Goal: Task Accomplishment & Management: Use online tool/utility

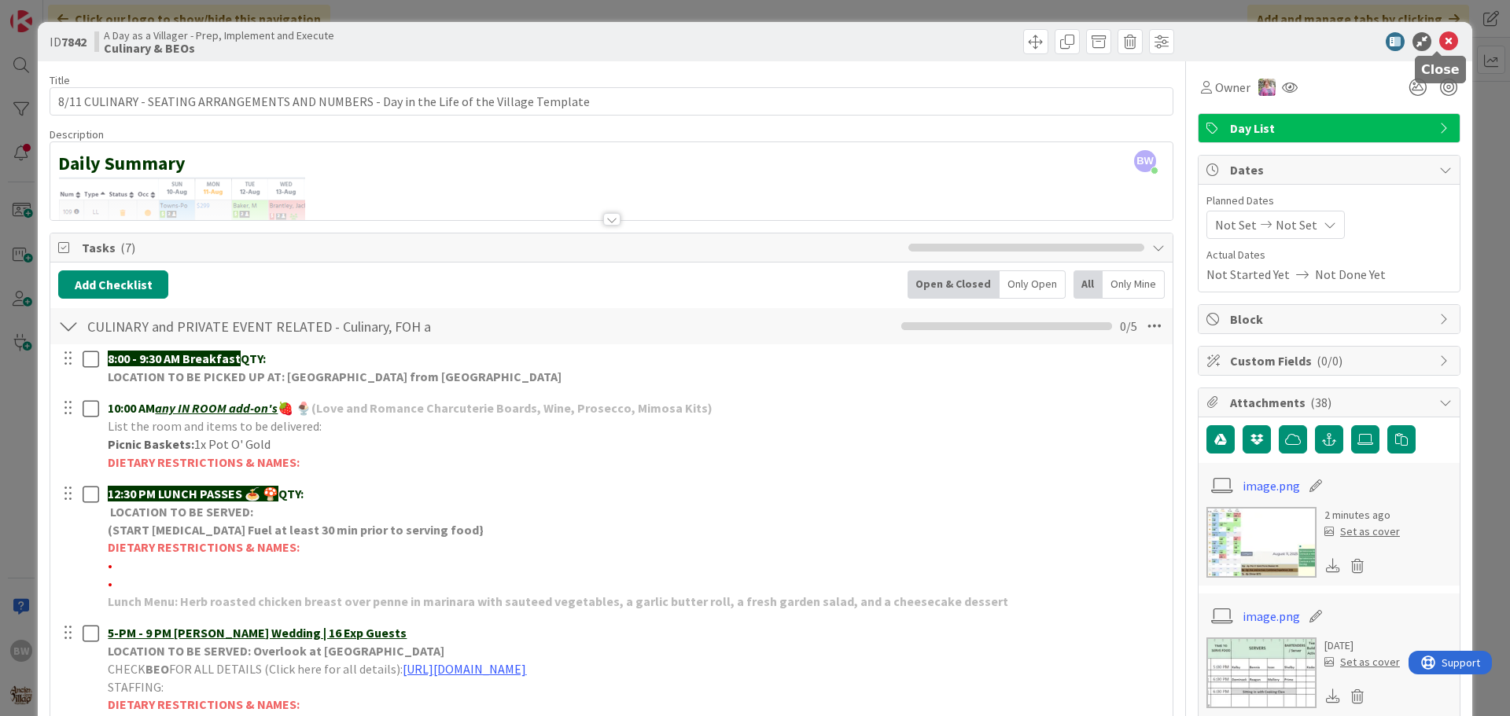
click at [1441, 36] on icon at bounding box center [1448, 41] width 19 height 19
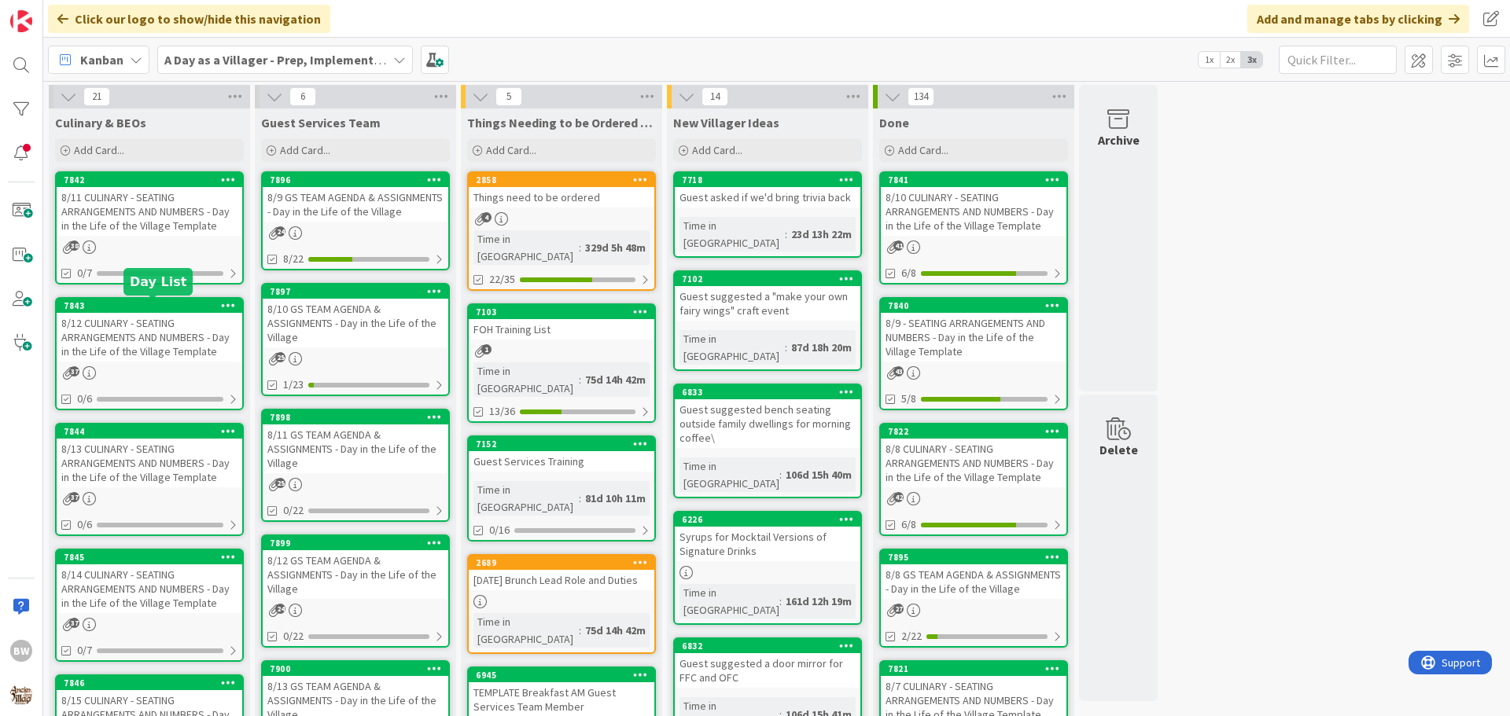
click at [138, 307] on div "7843" at bounding box center [153, 305] width 179 height 11
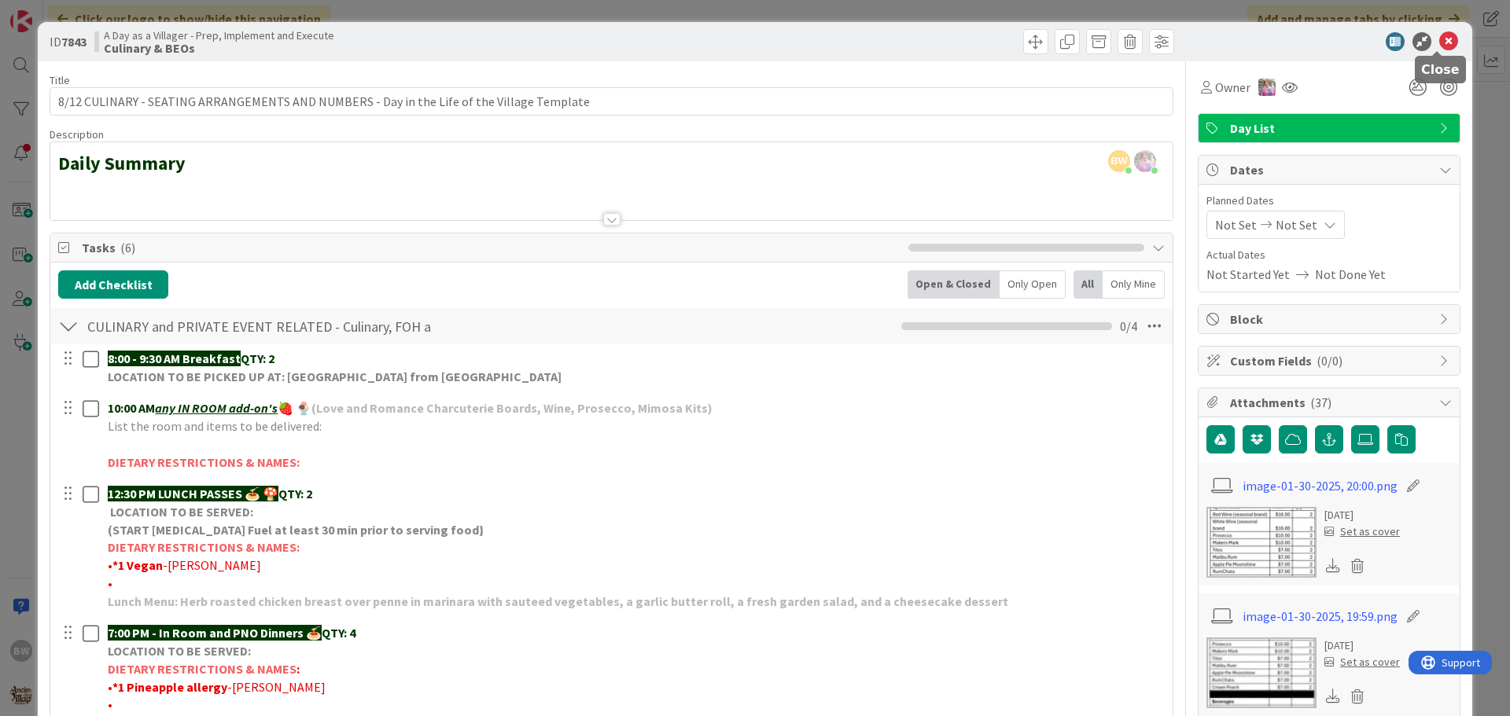
click at [1441, 36] on icon at bounding box center [1448, 41] width 19 height 19
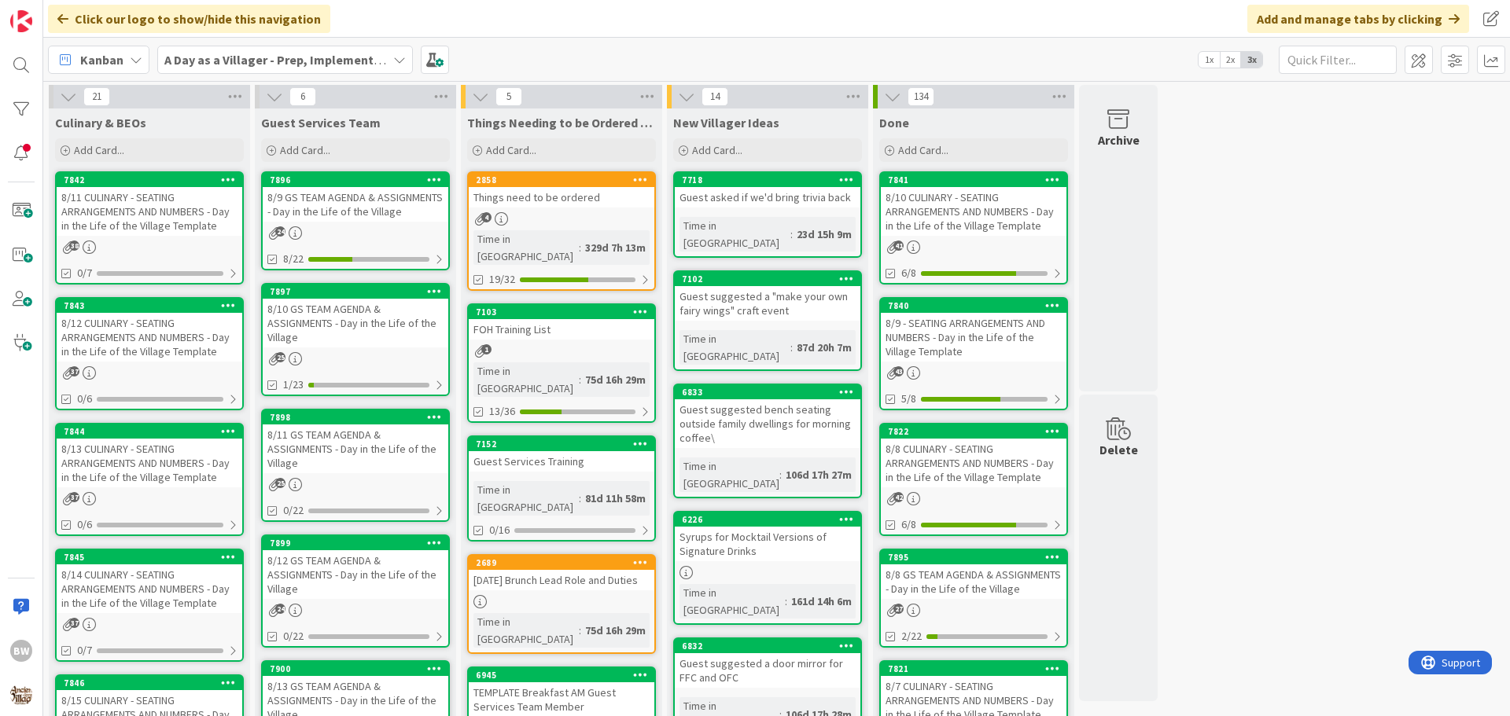
click at [155, 565] on div "8/14 CULINARY - SEATING ARRANGEMENTS AND NUMBERS - Day in the Life of the Villa…" at bounding box center [150, 589] width 186 height 49
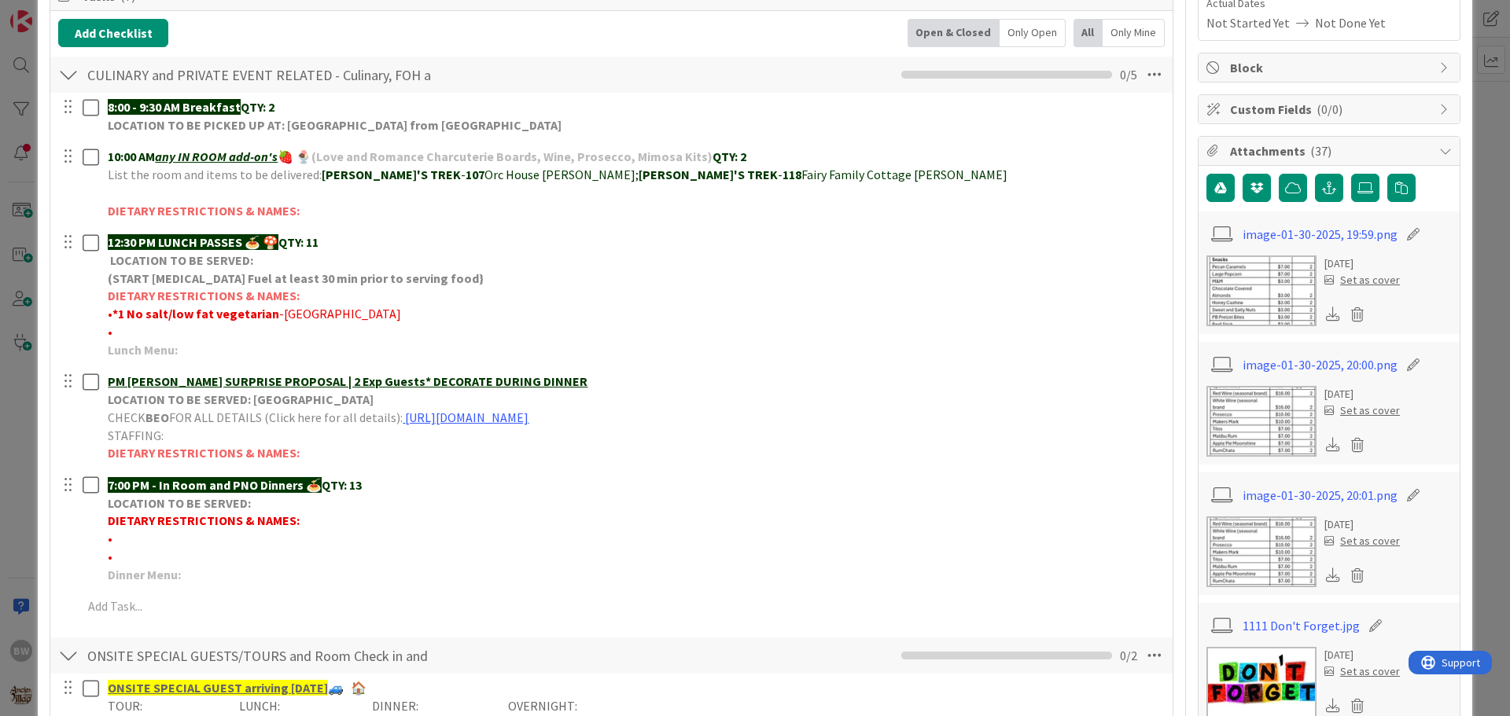
scroll to position [236, 0]
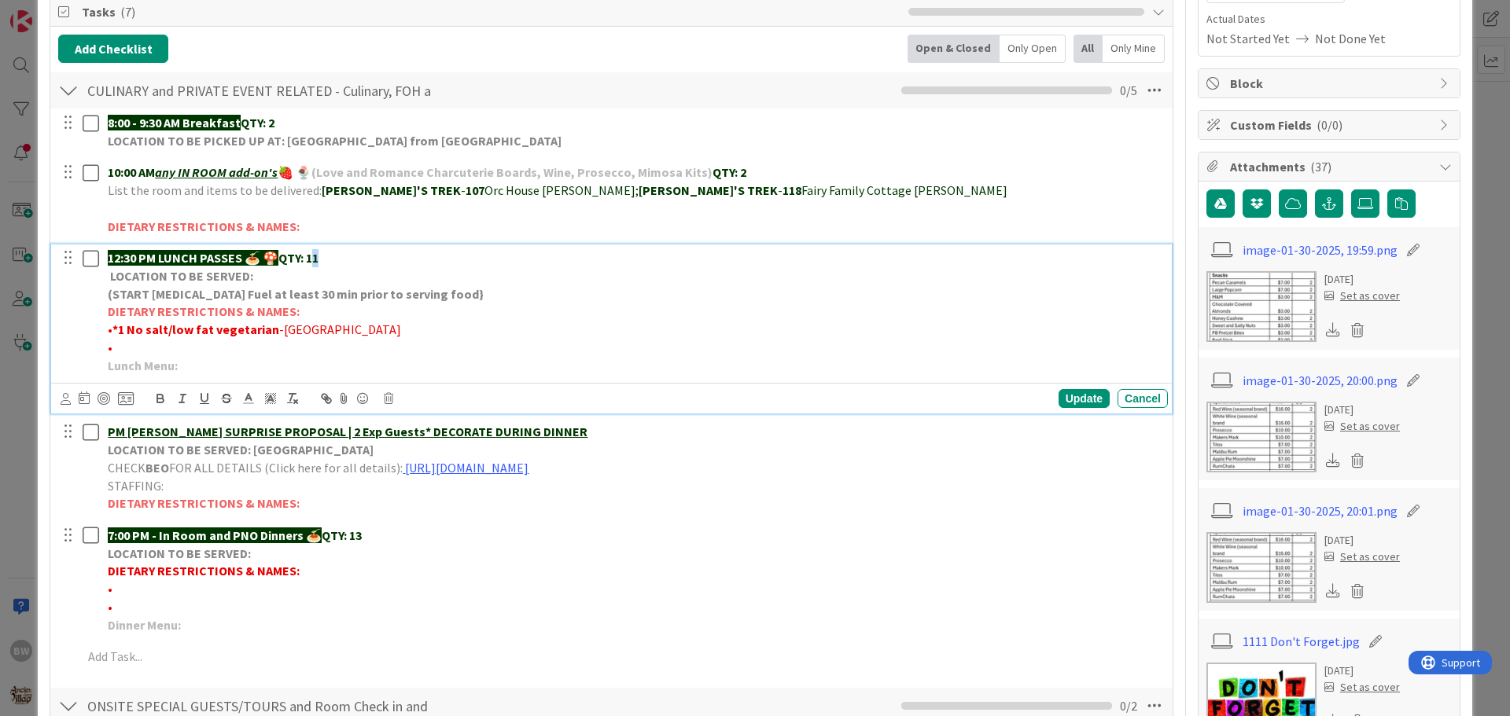
drag, startPoint x: 335, startPoint y: 254, endPoint x: 320, endPoint y: 261, distance: 16.5
click at [320, 261] on p "12:30 PM LUNCH PASSES 🍝 🍄 QTY: 11" at bounding box center [635, 258] width 1054 height 18
click at [1077, 398] on div "Update" at bounding box center [1084, 398] width 51 height 19
click at [117, 349] on p "•" at bounding box center [635, 348] width 1054 height 18
click at [120, 351] on p "•" at bounding box center [635, 348] width 1054 height 18
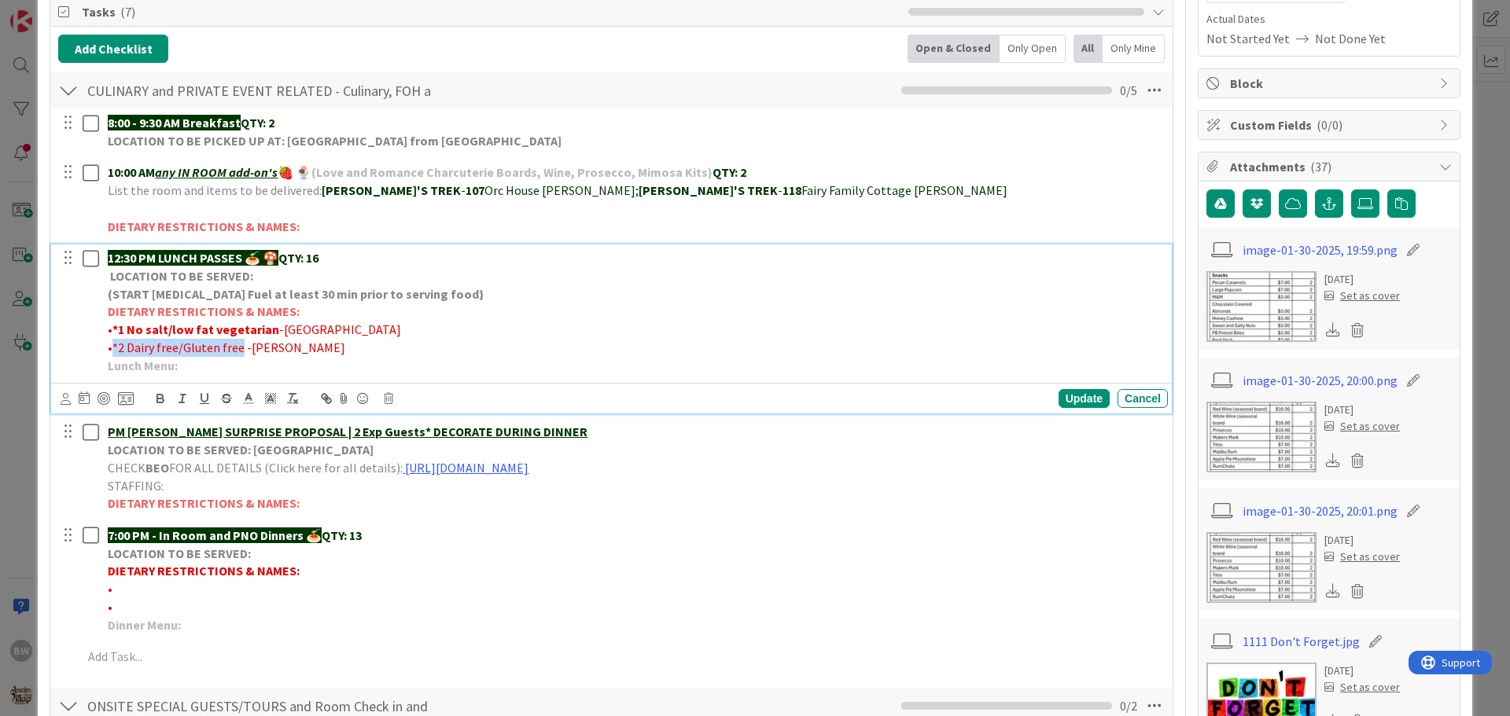
drag, startPoint x: 237, startPoint y: 352, endPoint x: 110, endPoint y: 344, distance: 127.6
click at [110, 344] on span "•*2 Dairy free/Gluten free -[PERSON_NAME]" at bounding box center [226, 348] width 237 height 16
click at [160, 400] on icon "button" at bounding box center [160, 399] width 14 height 14
click at [1072, 400] on div "Update" at bounding box center [1084, 398] width 51 height 19
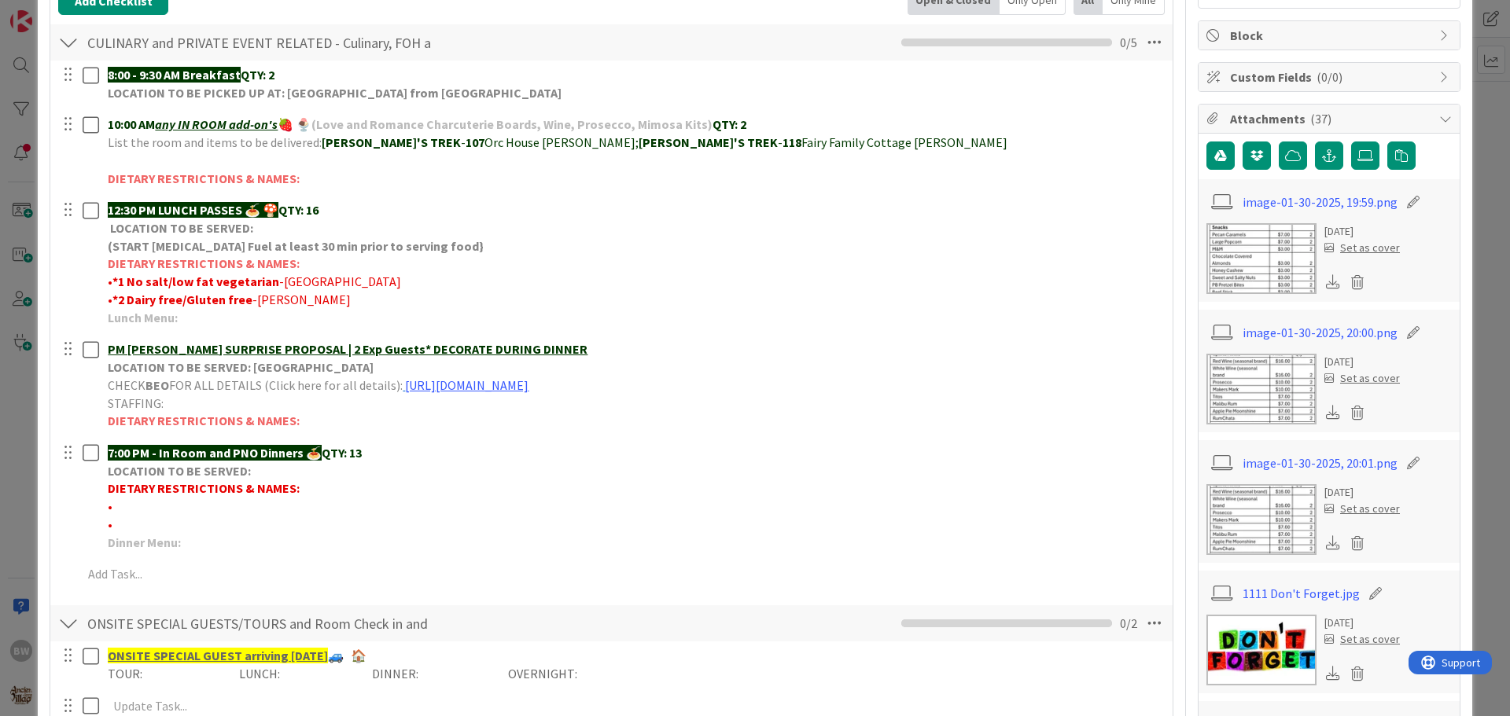
scroll to position [472, 0]
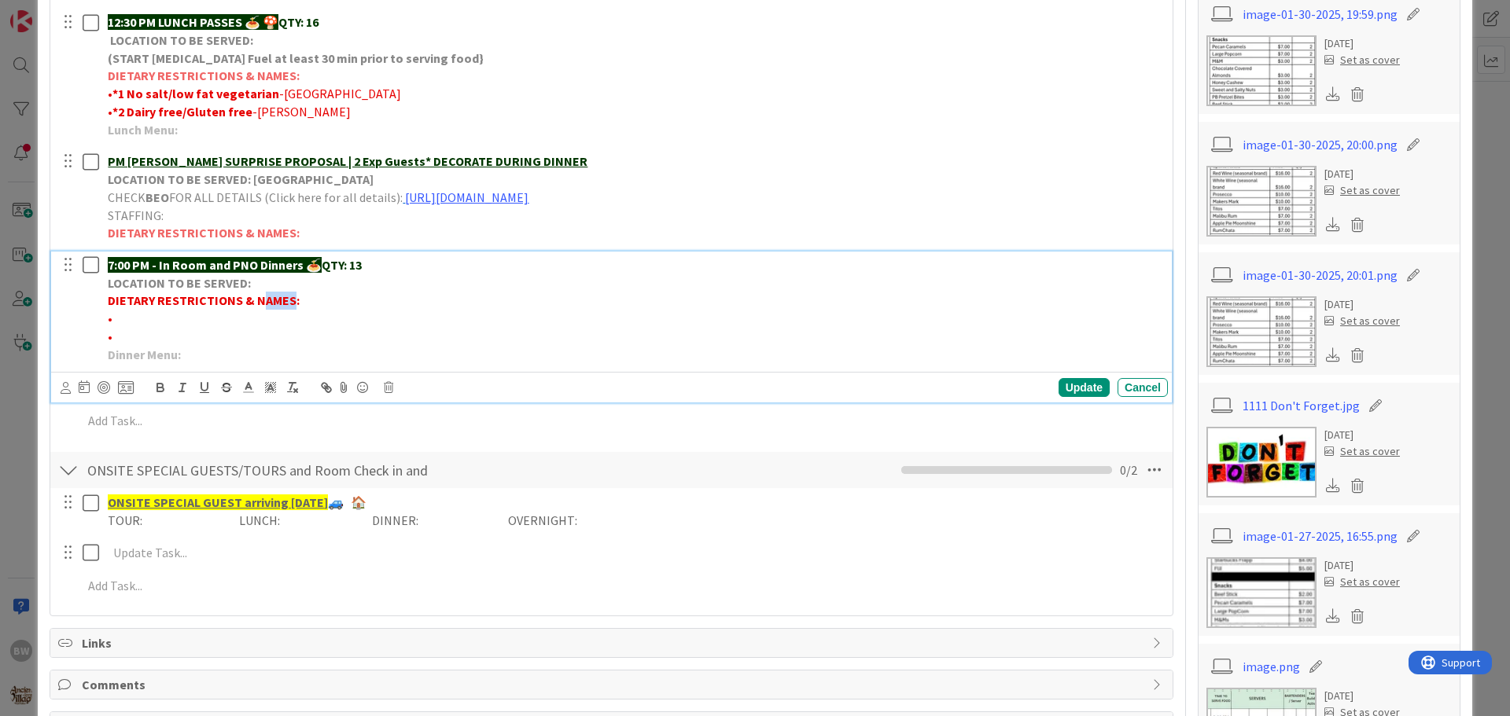
drag, startPoint x: 290, startPoint y: 300, endPoint x: 262, endPoint y: 299, distance: 28.3
click at [262, 299] on strong "DIETARY RESTRICTIONS & NAMES:" at bounding box center [204, 301] width 192 height 16
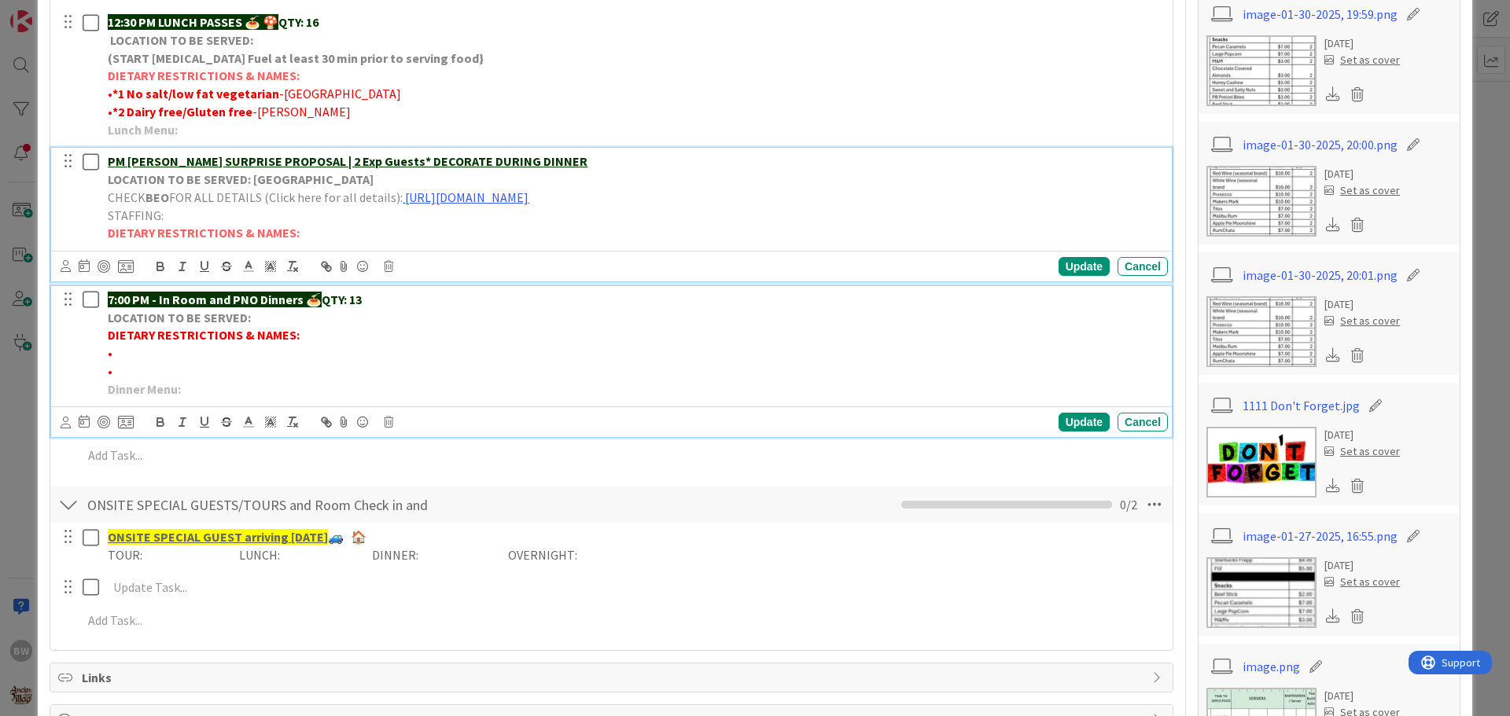
click at [291, 230] on strong "DIETARY RESTRICTIONS & NAMES:" at bounding box center [204, 233] width 192 height 16
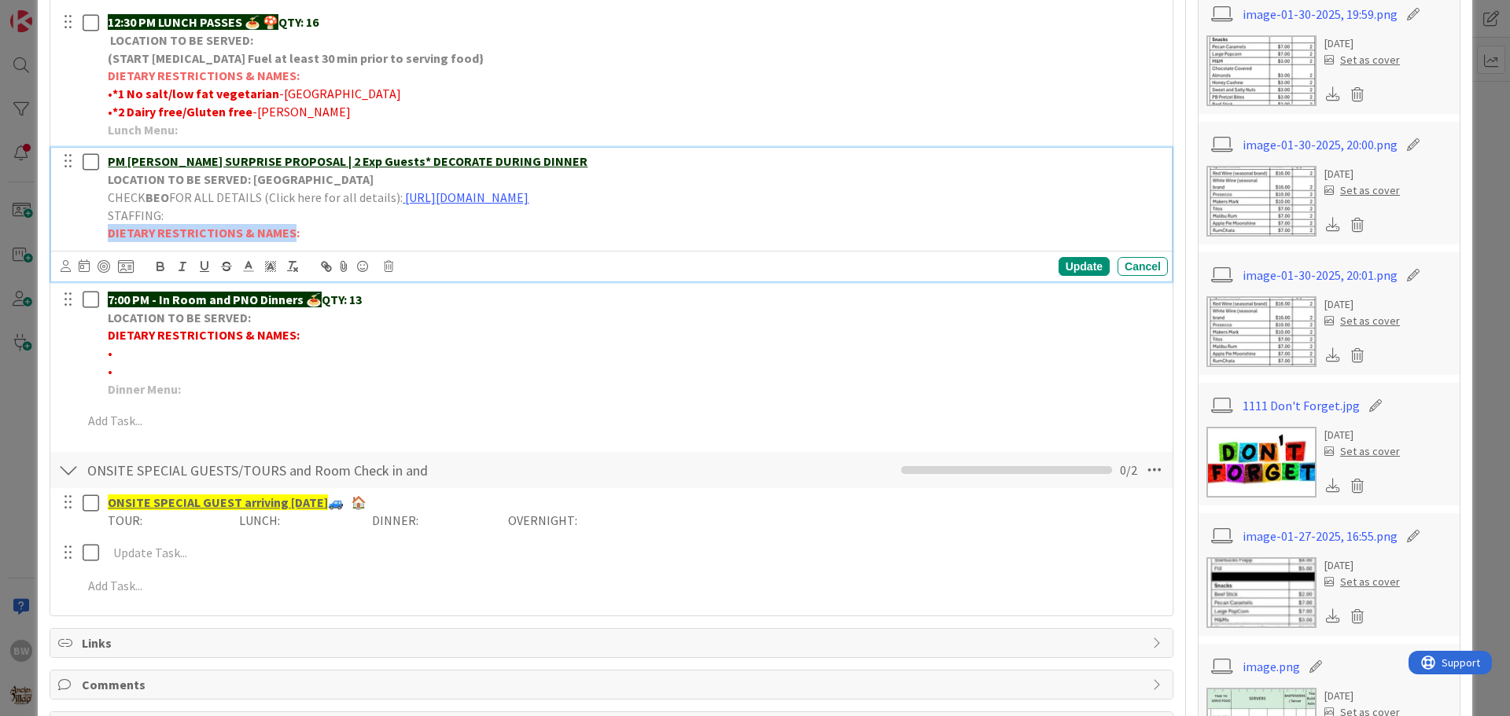
drag, startPoint x: 289, startPoint y: 230, endPoint x: 105, endPoint y: 232, distance: 184.0
click at [105, 232] on div "PM [PERSON_NAME] SURPRISE PROPOSAL | 2 Exp Guests* DECORATE DURING DINNER LOCAT…" at bounding box center [634, 197] width 1066 height 99
copy strong "DIETARY RESTRICTIONS & NAMES"
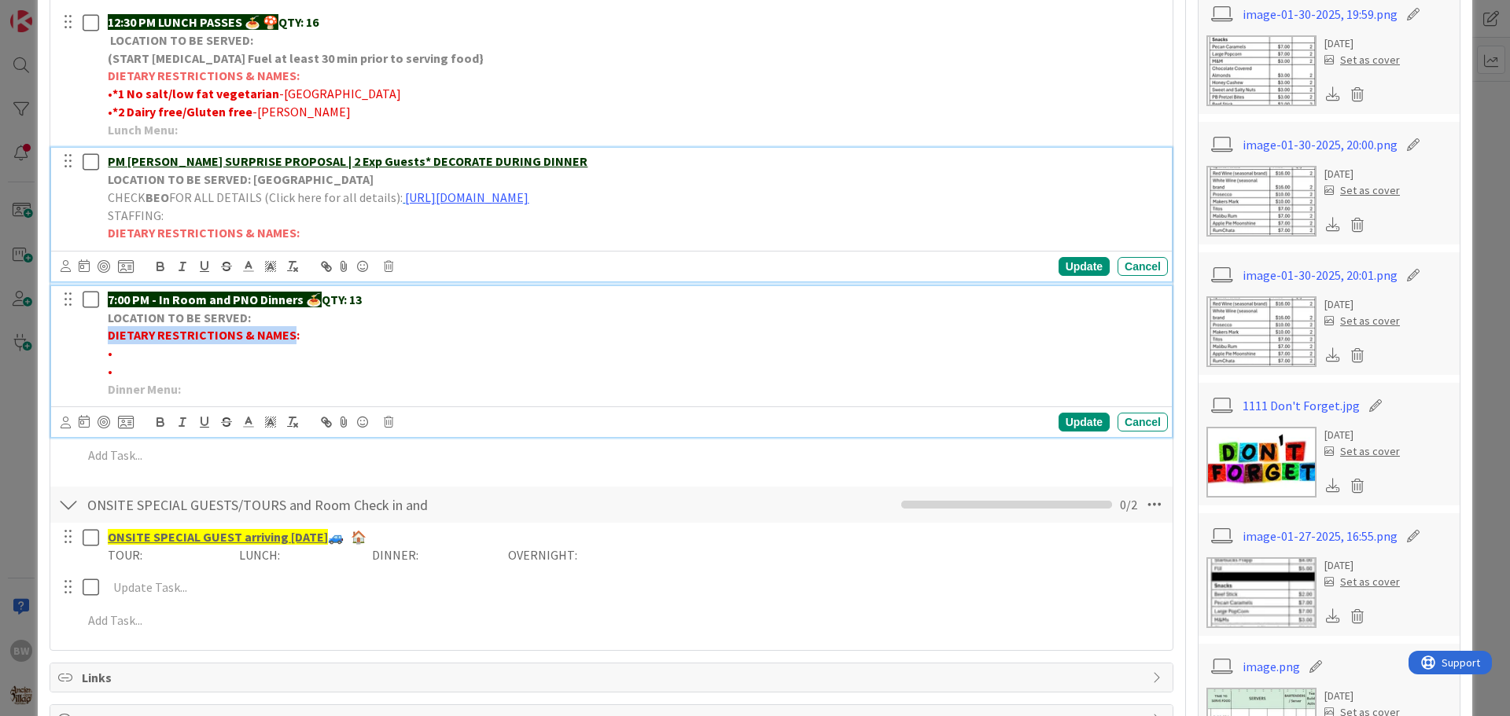
drag, startPoint x: 289, startPoint y: 335, endPoint x: 109, endPoint y: 333, distance: 180.9
click at [109, 333] on strong "DIETARY RESTRICTIONS & NAMES:" at bounding box center [204, 335] width 192 height 16
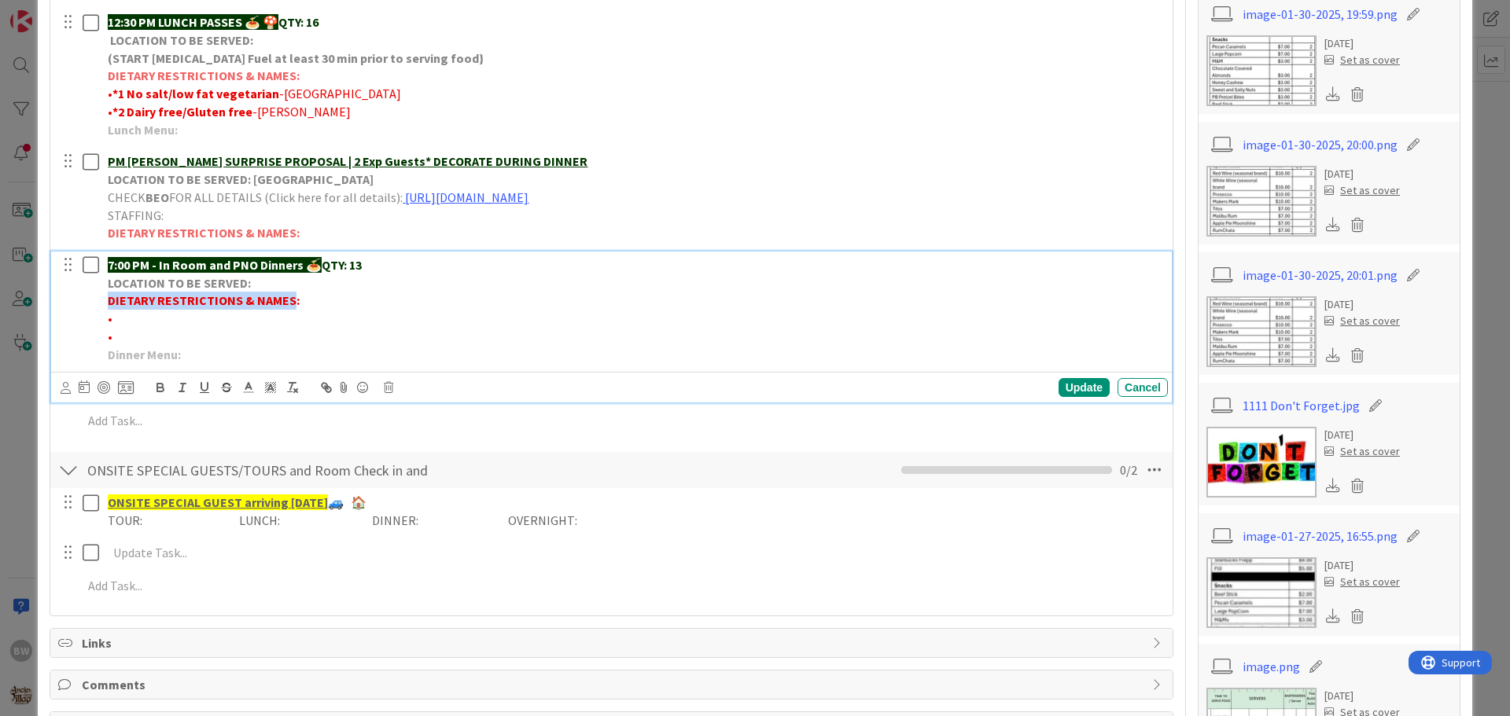
scroll to position [437, 0]
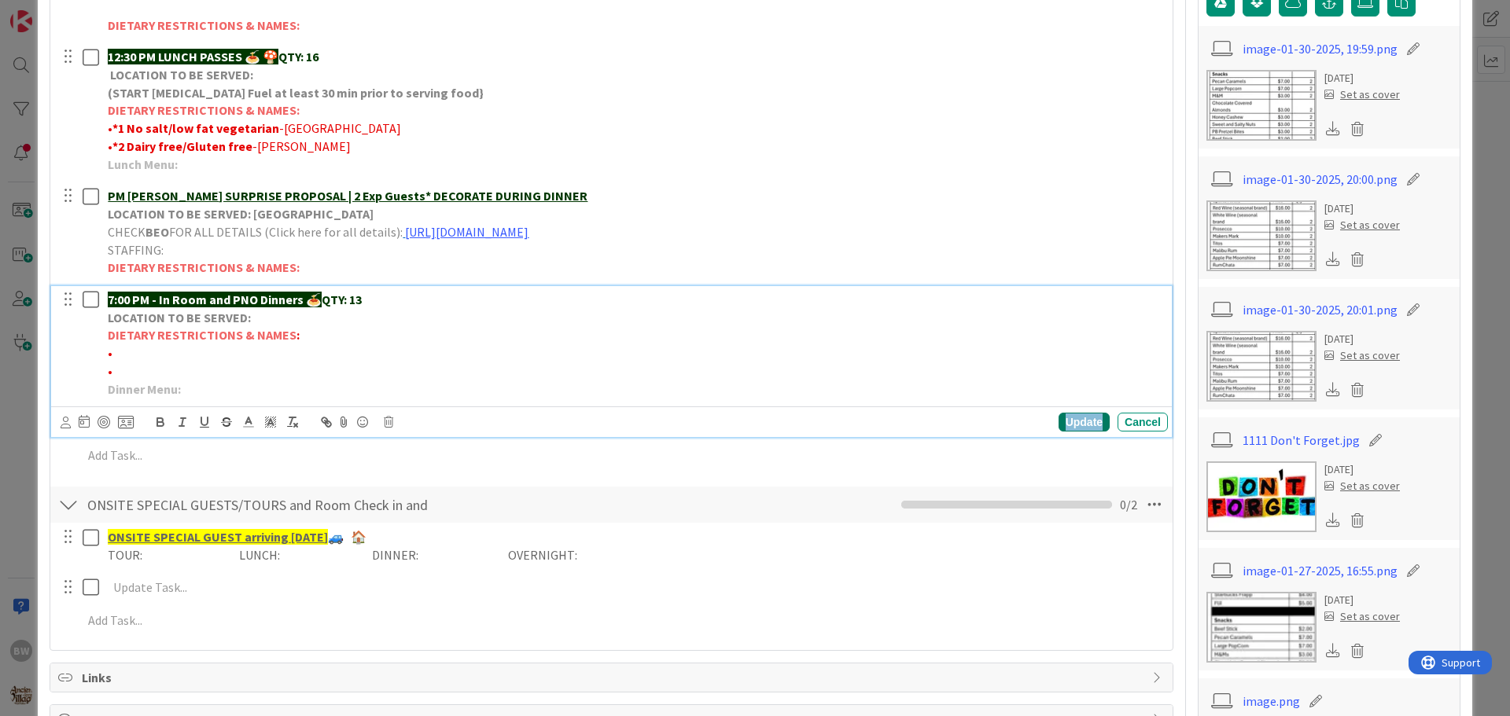
click at [1091, 427] on div "Update" at bounding box center [1084, 422] width 51 height 19
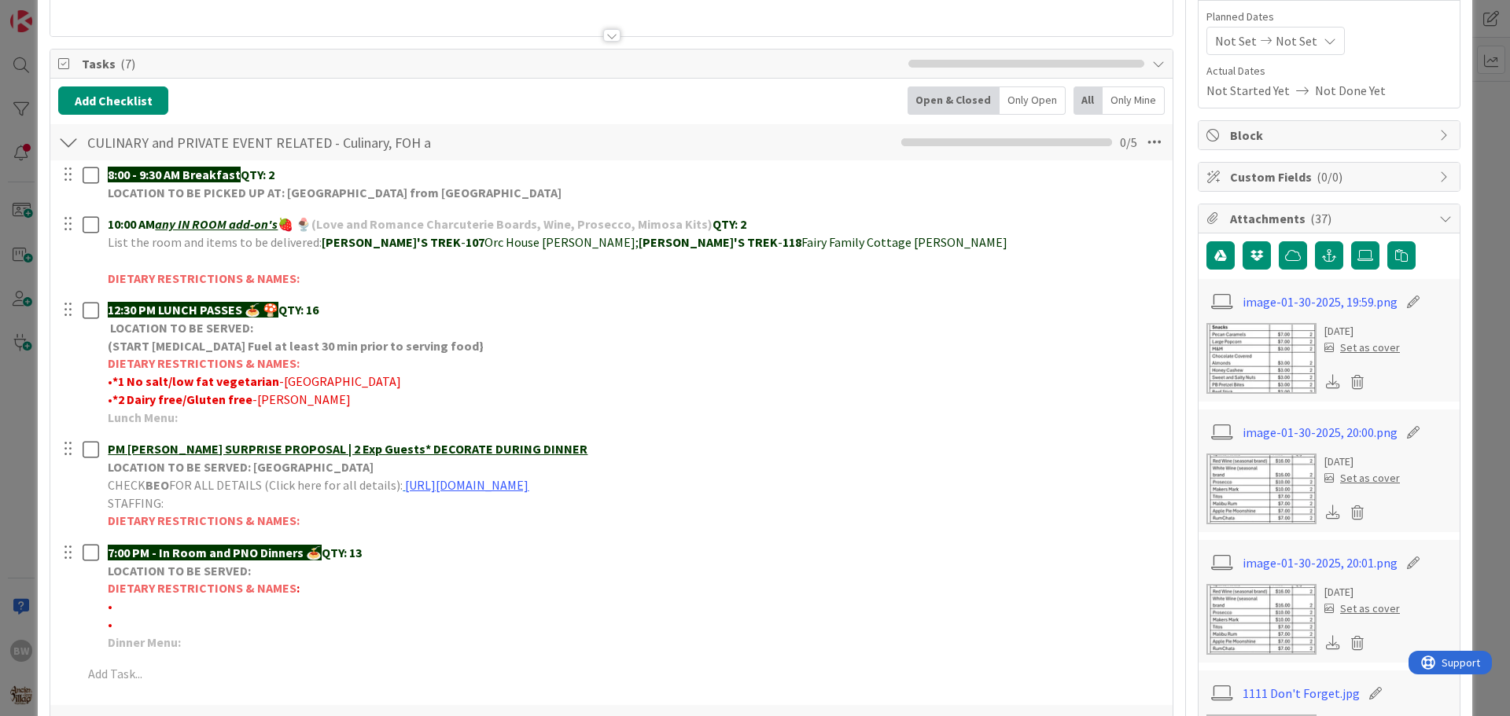
scroll to position [0, 0]
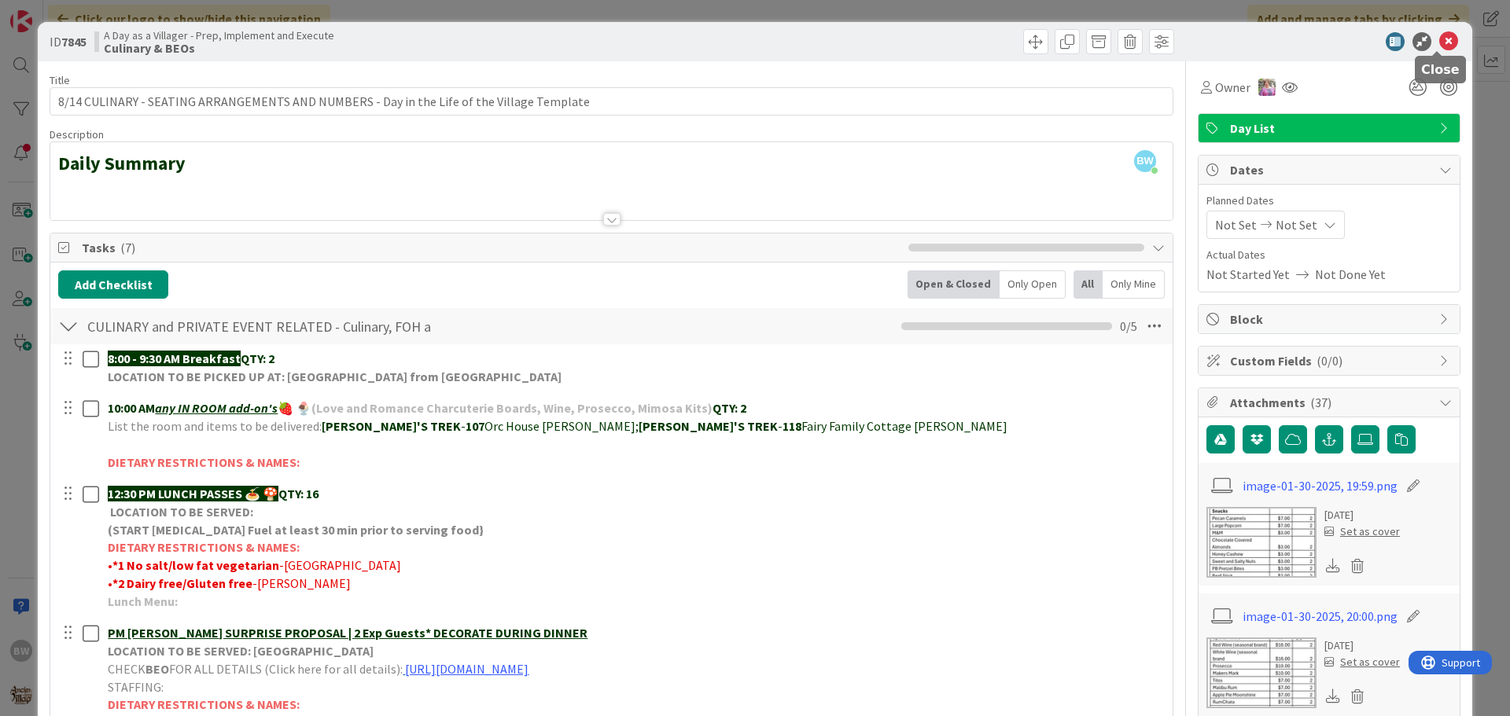
click at [1439, 37] on icon at bounding box center [1448, 41] width 19 height 19
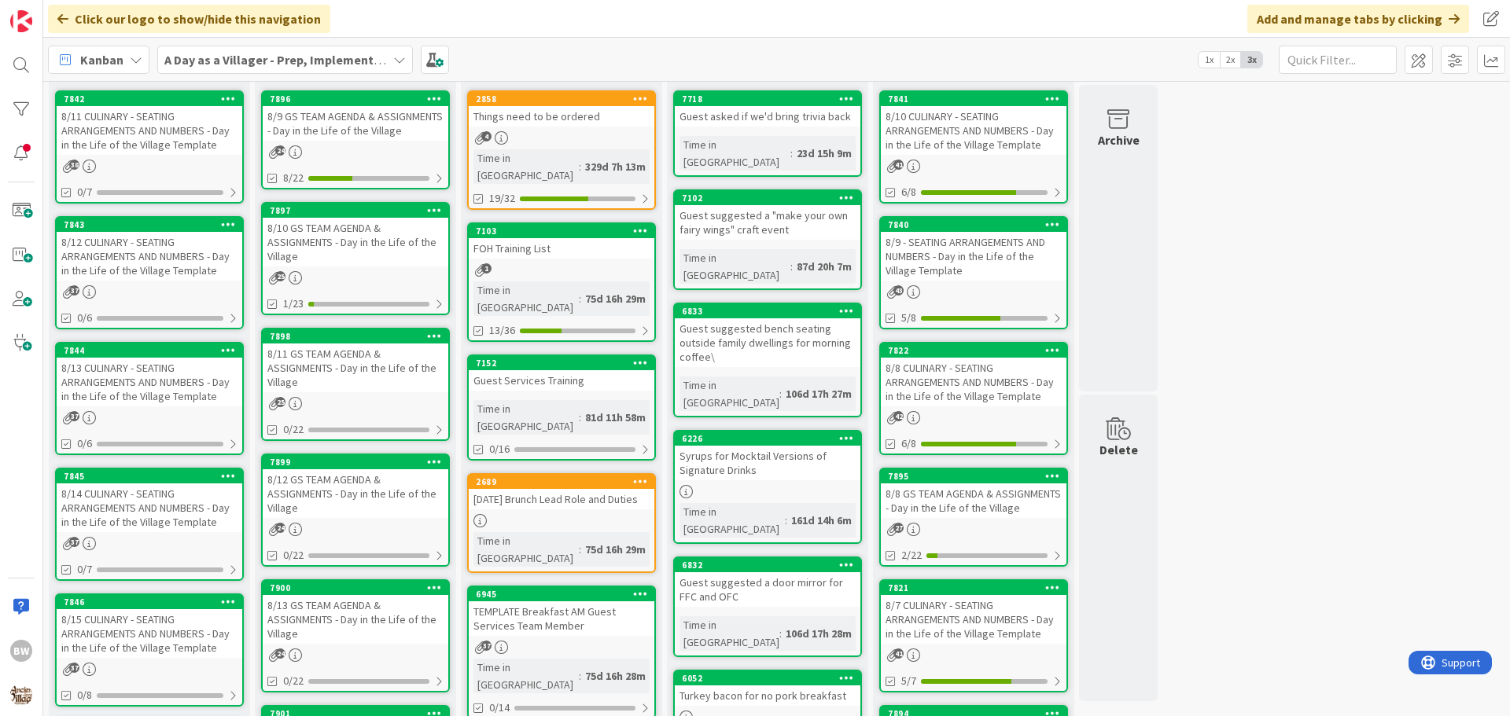
scroll to position [157, 0]
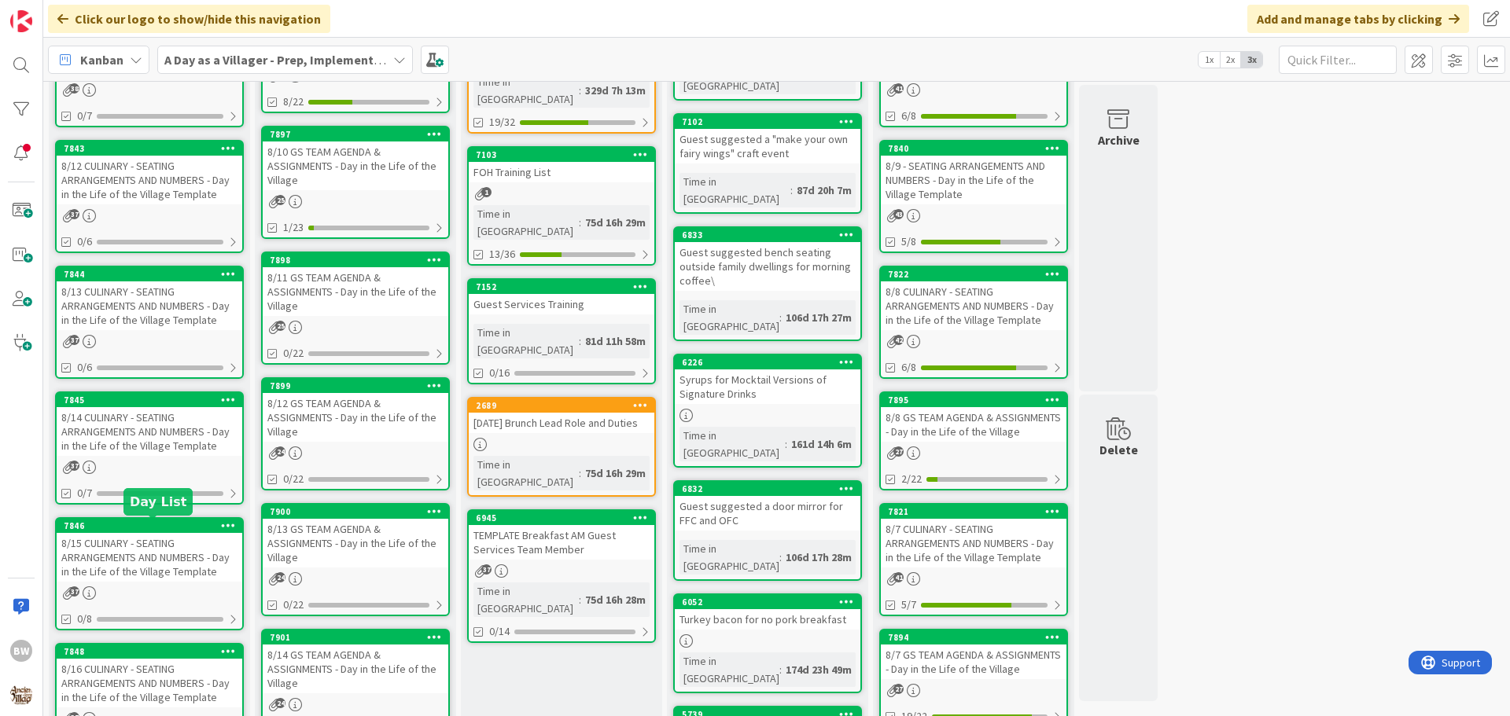
click at [121, 523] on div "7846" at bounding box center [153, 526] width 179 height 11
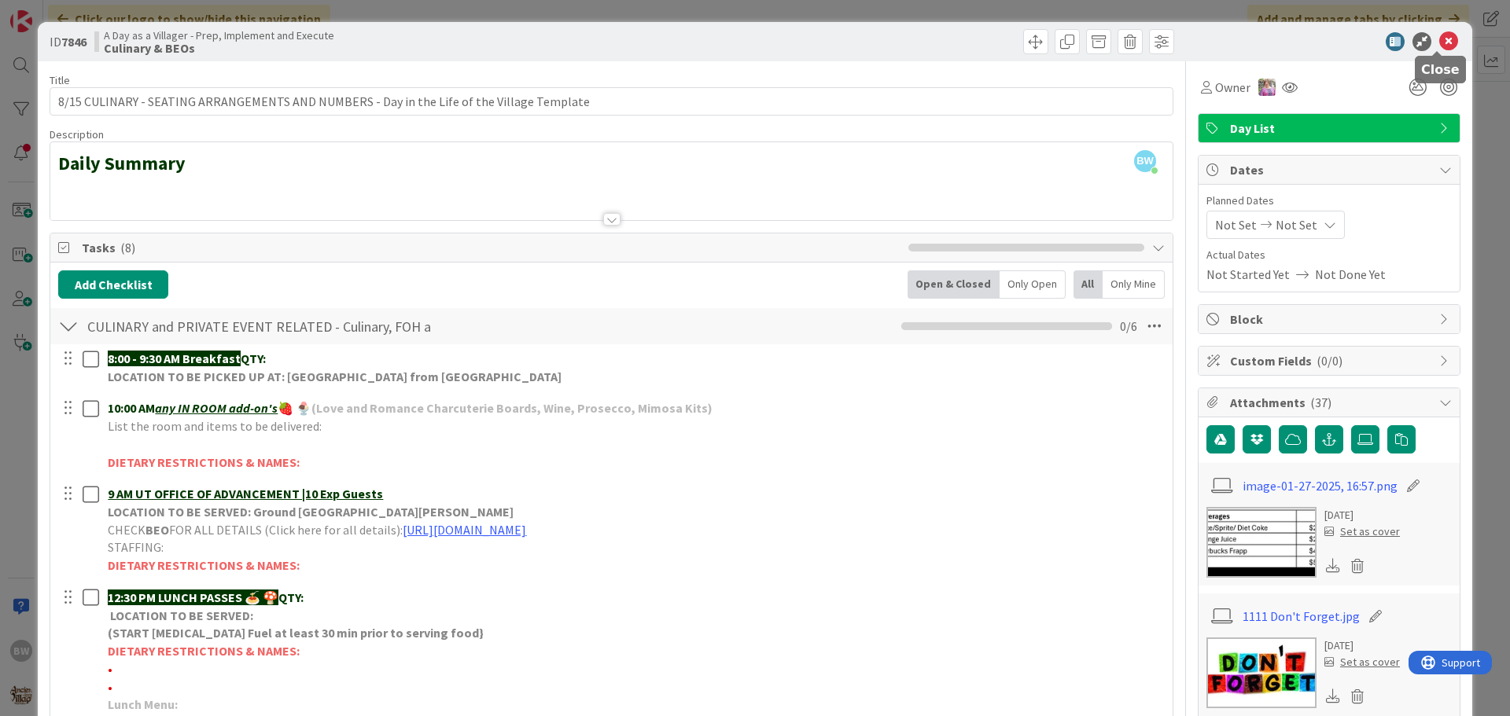
click at [1442, 40] on icon at bounding box center [1448, 41] width 19 height 19
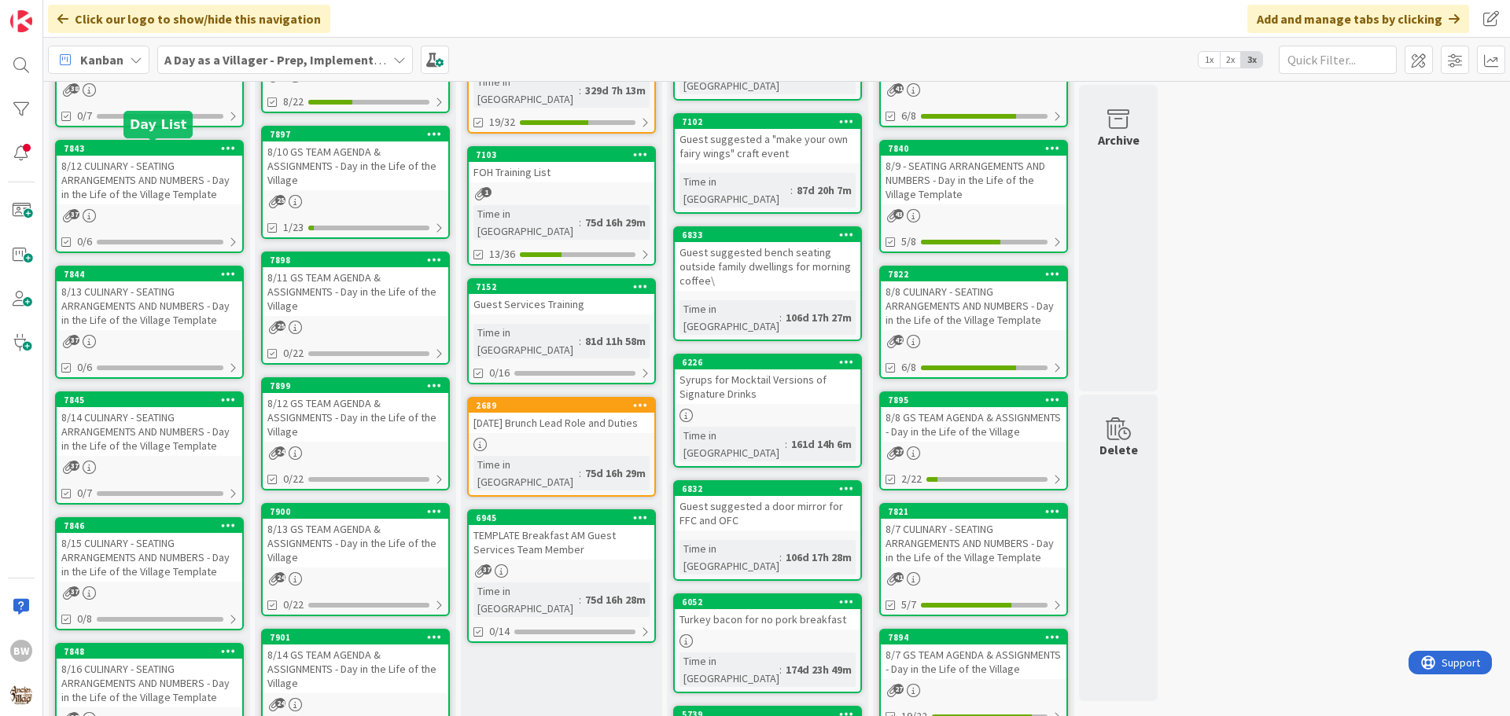
click at [152, 151] on div "7843" at bounding box center [153, 148] width 179 height 11
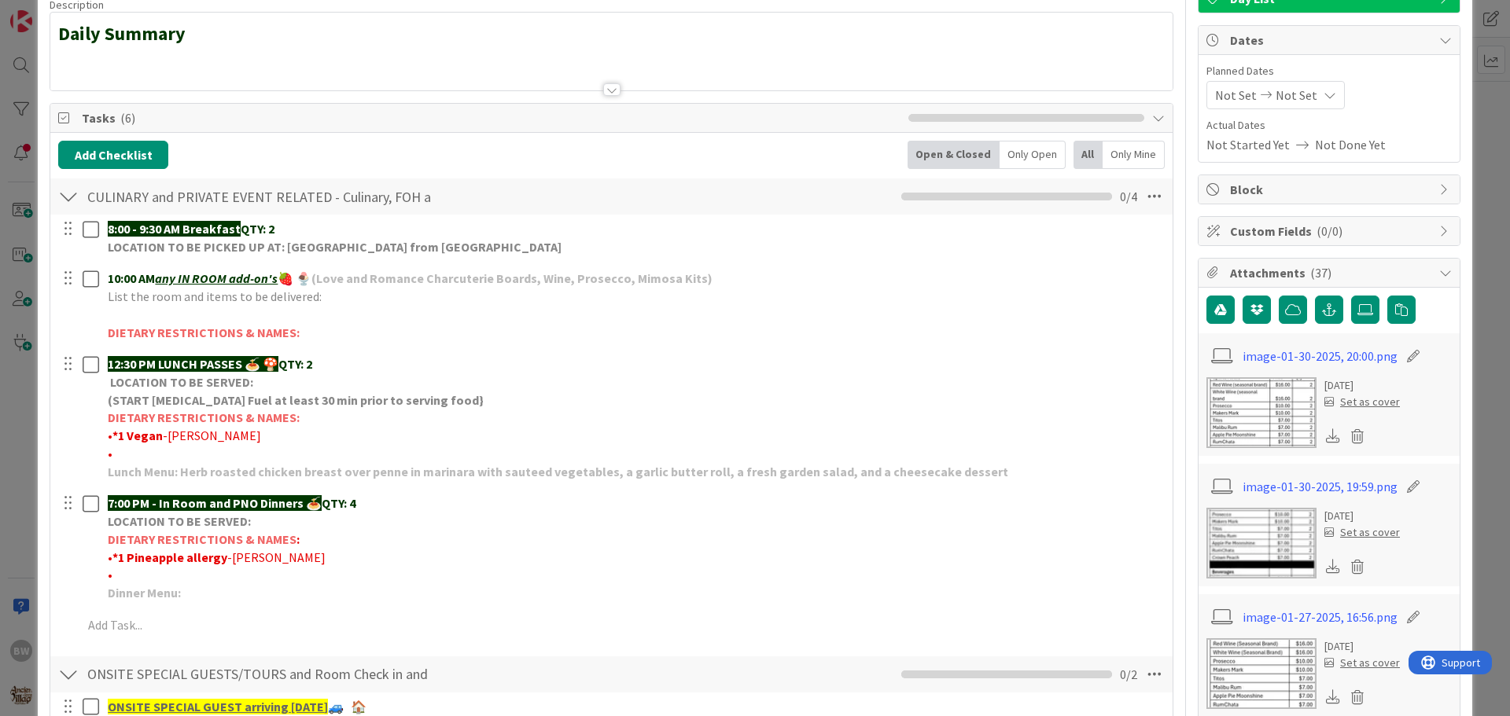
scroll to position [157, 0]
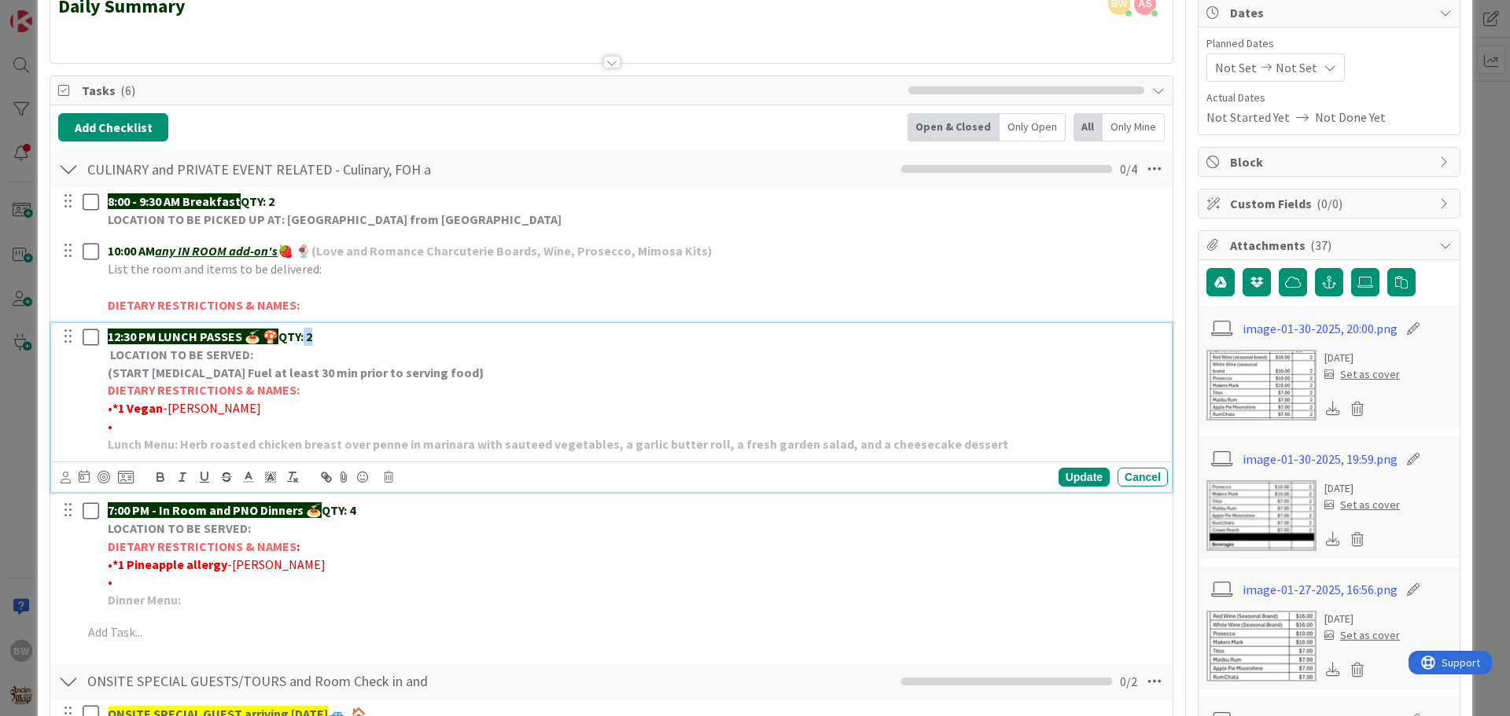
drag, startPoint x: 325, startPoint y: 340, endPoint x: 310, endPoint y: 337, distance: 15.1
click at [310, 337] on p "12:30 PM LUNCH PASSES 🍝 🍄 QTY: 2" at bounding box center [635, 337] width 1054 height 18
click at [310, 335] on strong "QTY:5" at bounding box center [293, 337] width 31 height 16
click at [1076, 478] on div "Update" at bounding box center [1084, 477] width 51 height 19
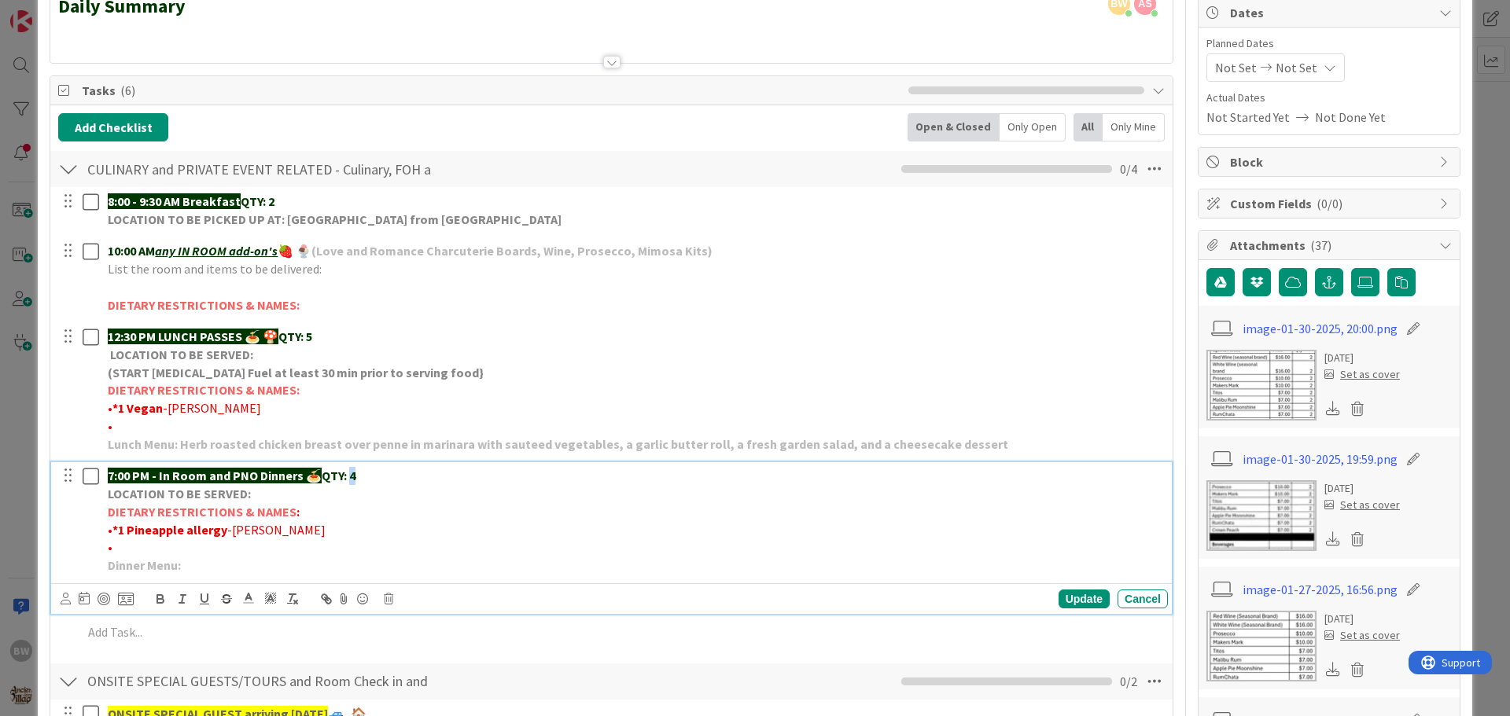
drag, startPoint x: 362, startPoint y: 477, endPoint x: 353, endPoint y: 478, distance: 8.8
click at [353, 478] on p "7:00 PM - In Room and PNO Dinners 🍝 QTY: 4" at bounding box center [635, 476] width 1054 height 18
click at [1070, 598] on div "Update" at bounding box center [1084, 599] width 51 height 19
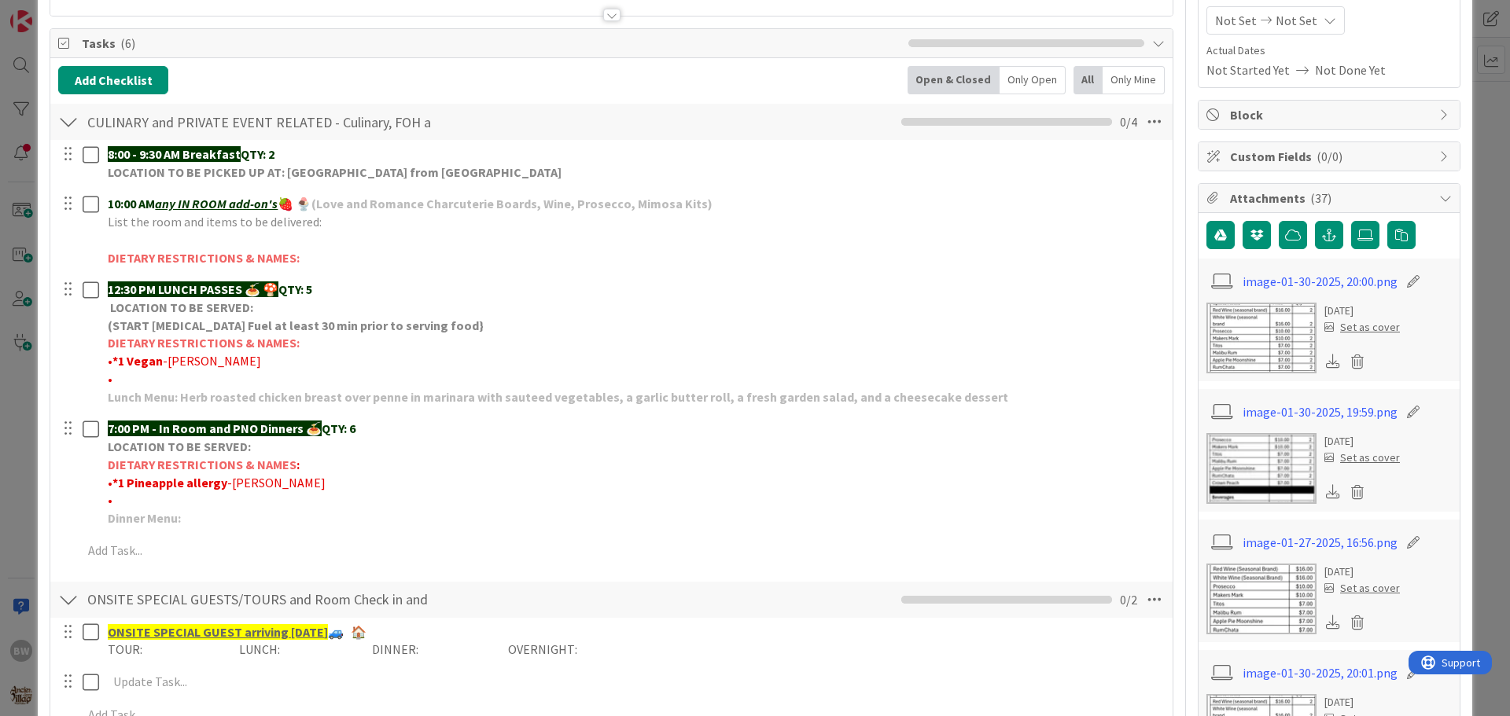
scroll to position [0, 0]
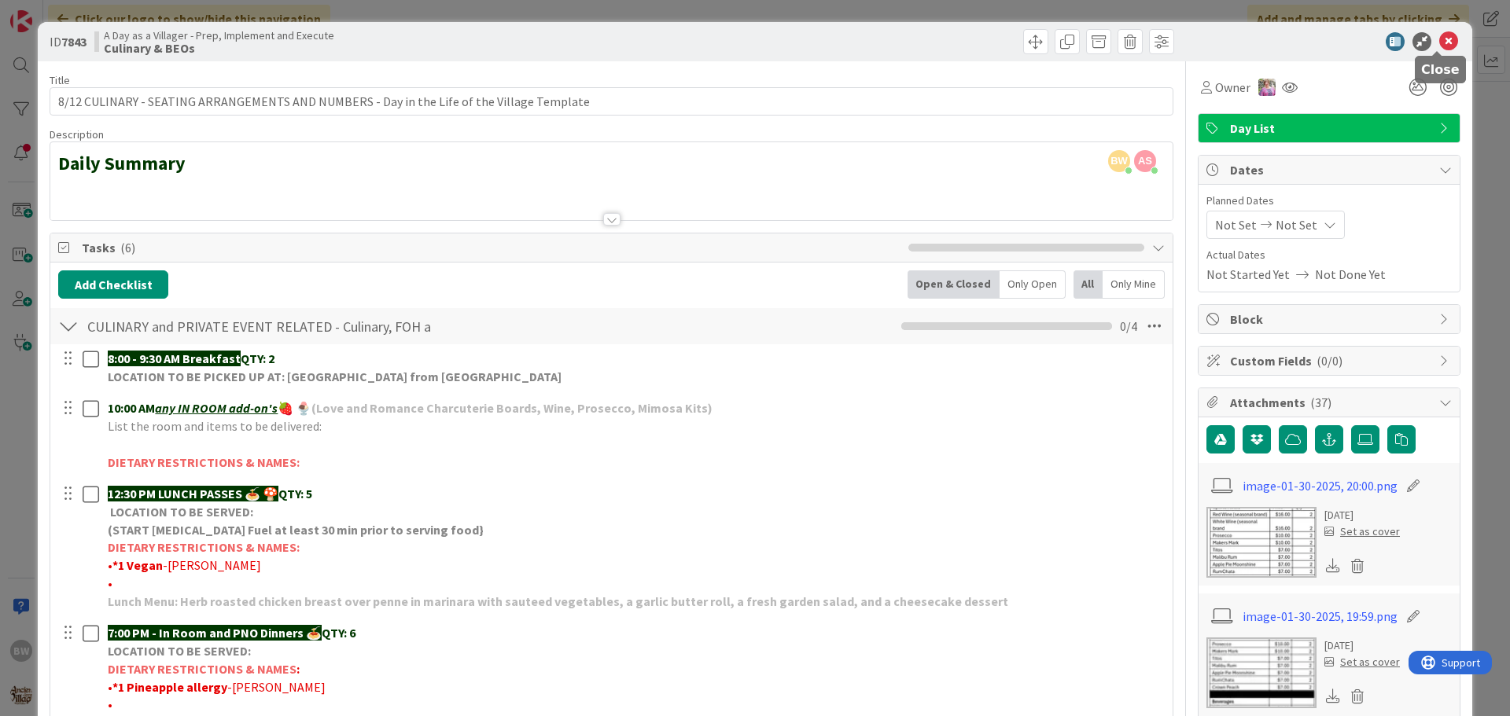
click at [1441, 39] on icon at bounding box center [1448, 41] width 19 height 19
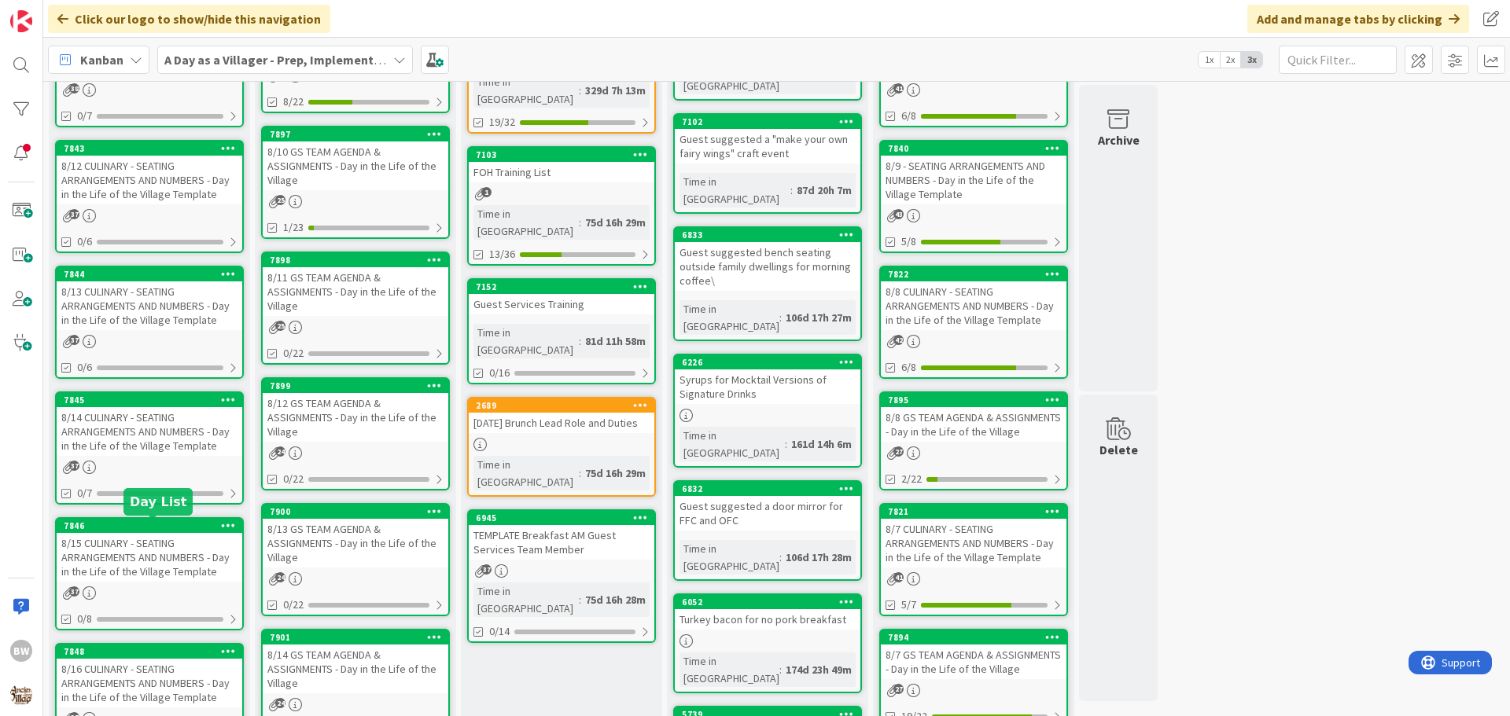
click at [174, 524] on div "7846" at bounding box center [153, 526] width 179 height 11
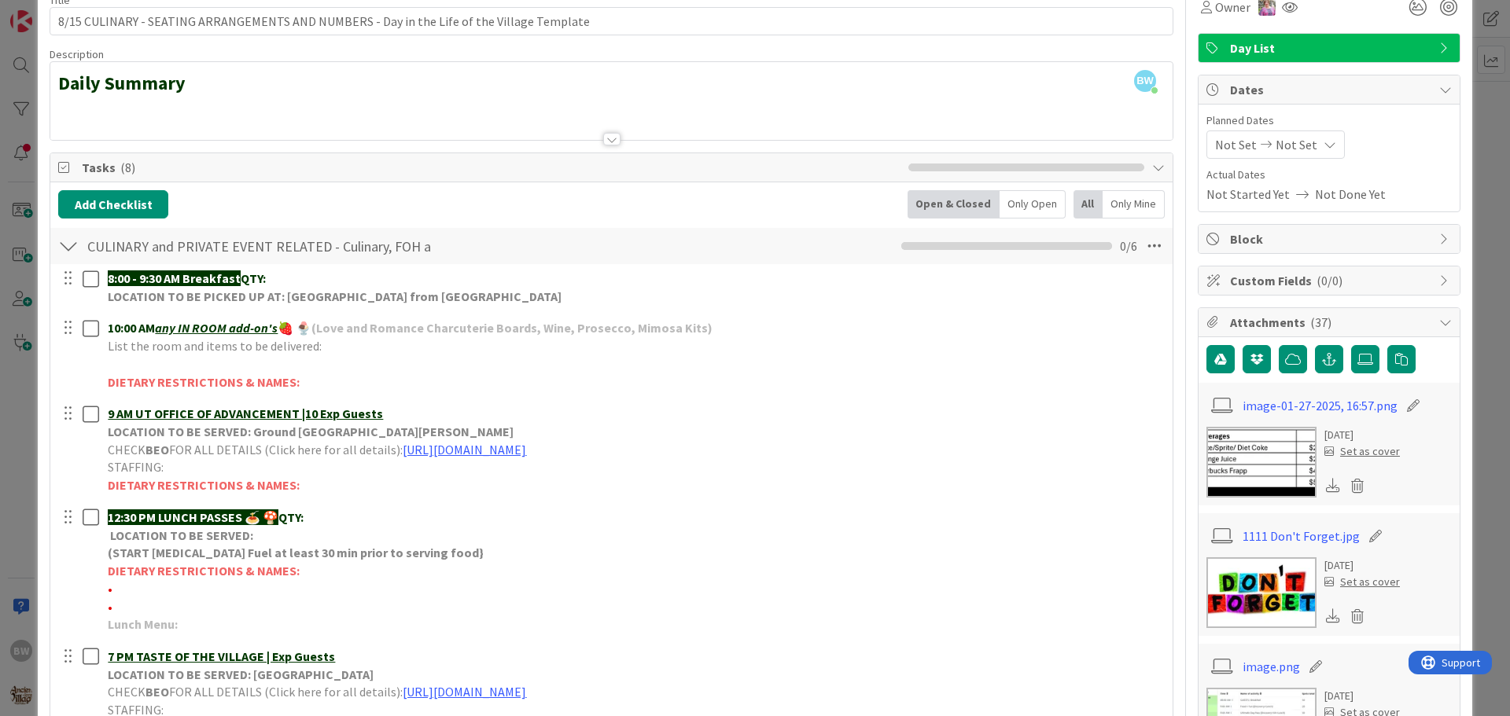
scroll to position [79, 0]
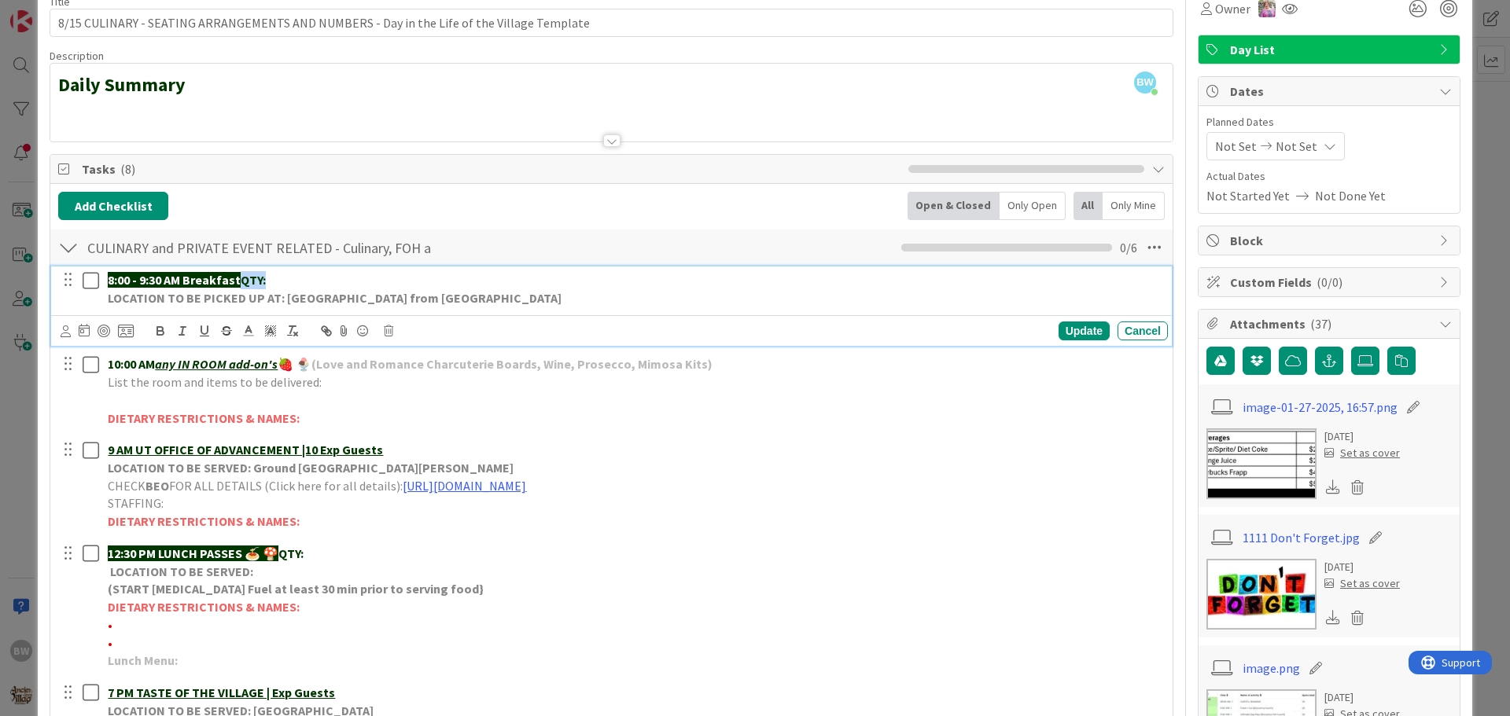
drag, startPoint x: 241, startPoint y: 276, endPoint x: 256, endPoint y: 279, distance: 15.3
click at [271, 277] on p "8:00 - 9:30 AM Breakfast QTY:" at bounding box center [635, 280] width 1054 height 18
copy strong "QTY:"
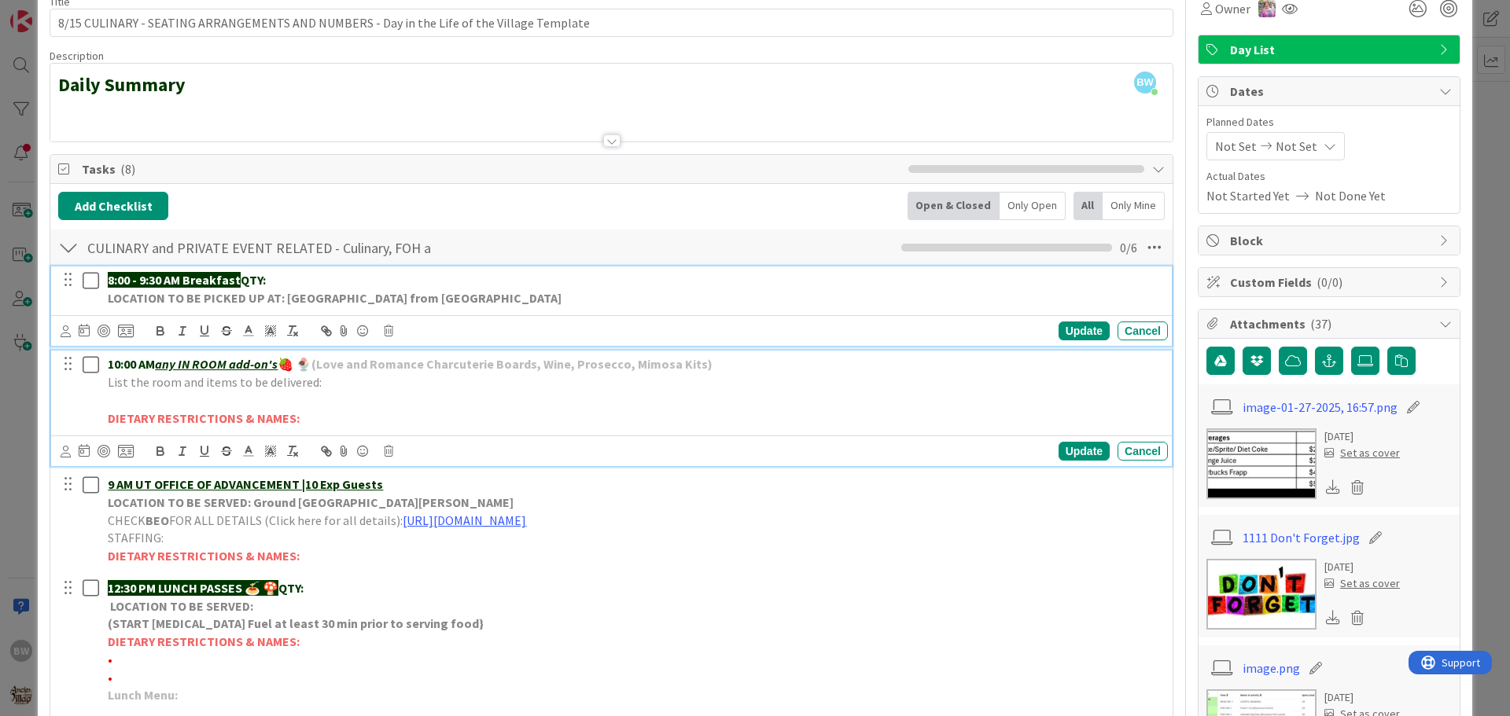
click at [723, 377] on p "List the room and items to be delivered:" at bounding box center [635, 383] width 1054 height 18
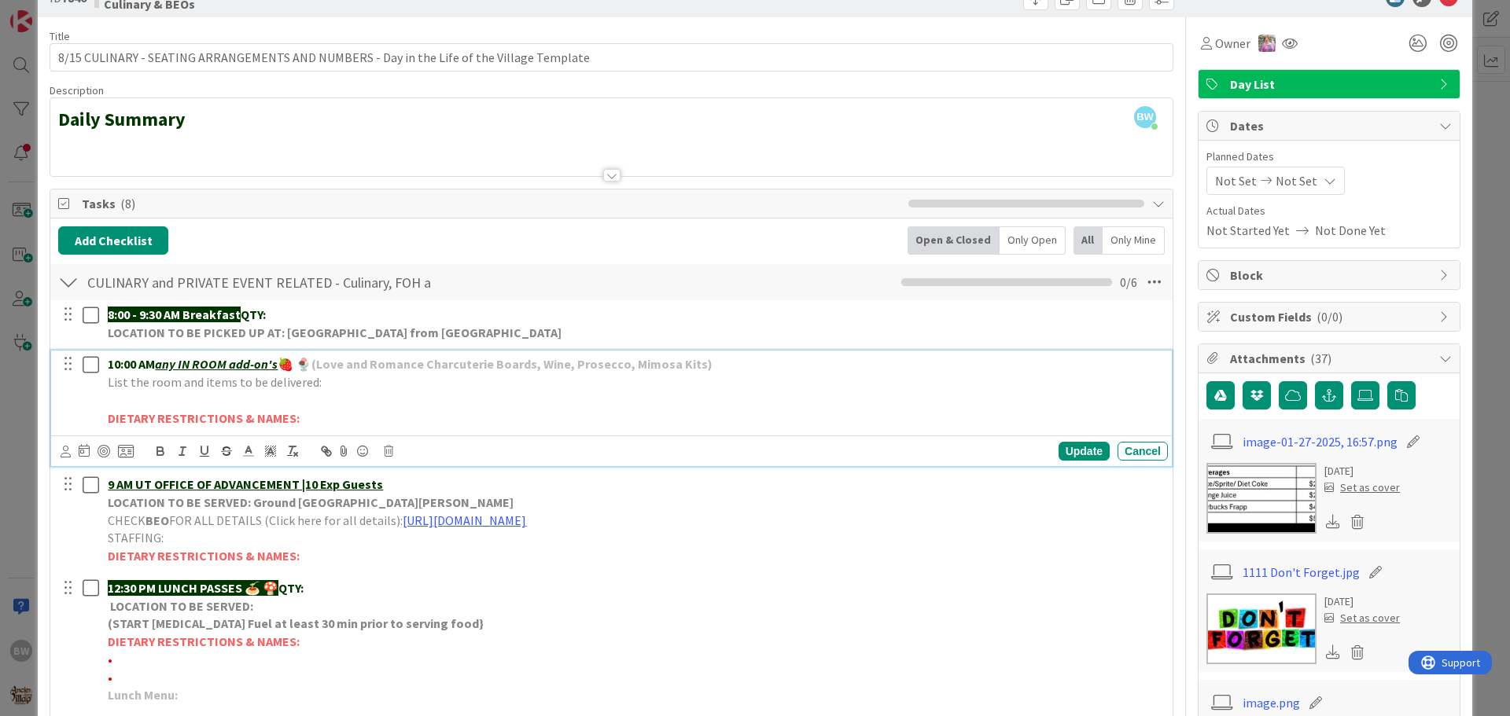
click at [721, 373] on p "10:00 AM any IN ROOM add-on's 🍓 🍨 (Love and Romance Charcuterie Boards, Wine, P…" at bounding box center [635, 364] width 1054 height 18
click at [360, 393] on p at bounding box center [635, 401] width 1054 height 18
click at [352, 387] on p "List the room and items to be delivered:" at bounding box center [635, 383] width 1054 height 18
drag, startPoint x: 547, startPoint y: 385, endPoint x: 318, endPoint y: 384, distance: 229.6
click at [318, 384] on span "List the room and items to be delivered: 1 DOZEN ROSES -113 Treehouse [PERSON_N…" at bounding box center [350, 382] width 484 height 16
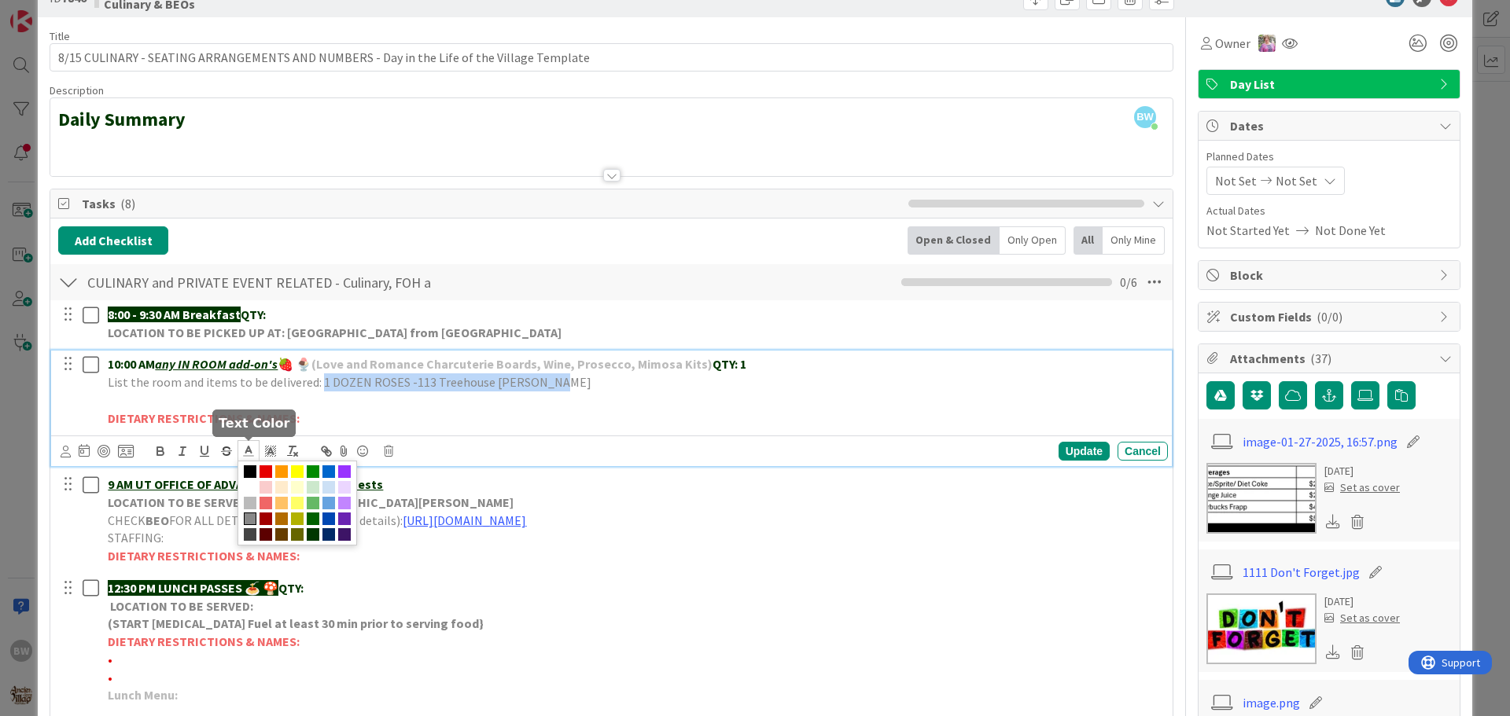
click at [245, 451] on icon at bounding box center [248, 451] width 14 height 14
click at [311, 530] on span at bounding box center [313, 534] width 13 height 13
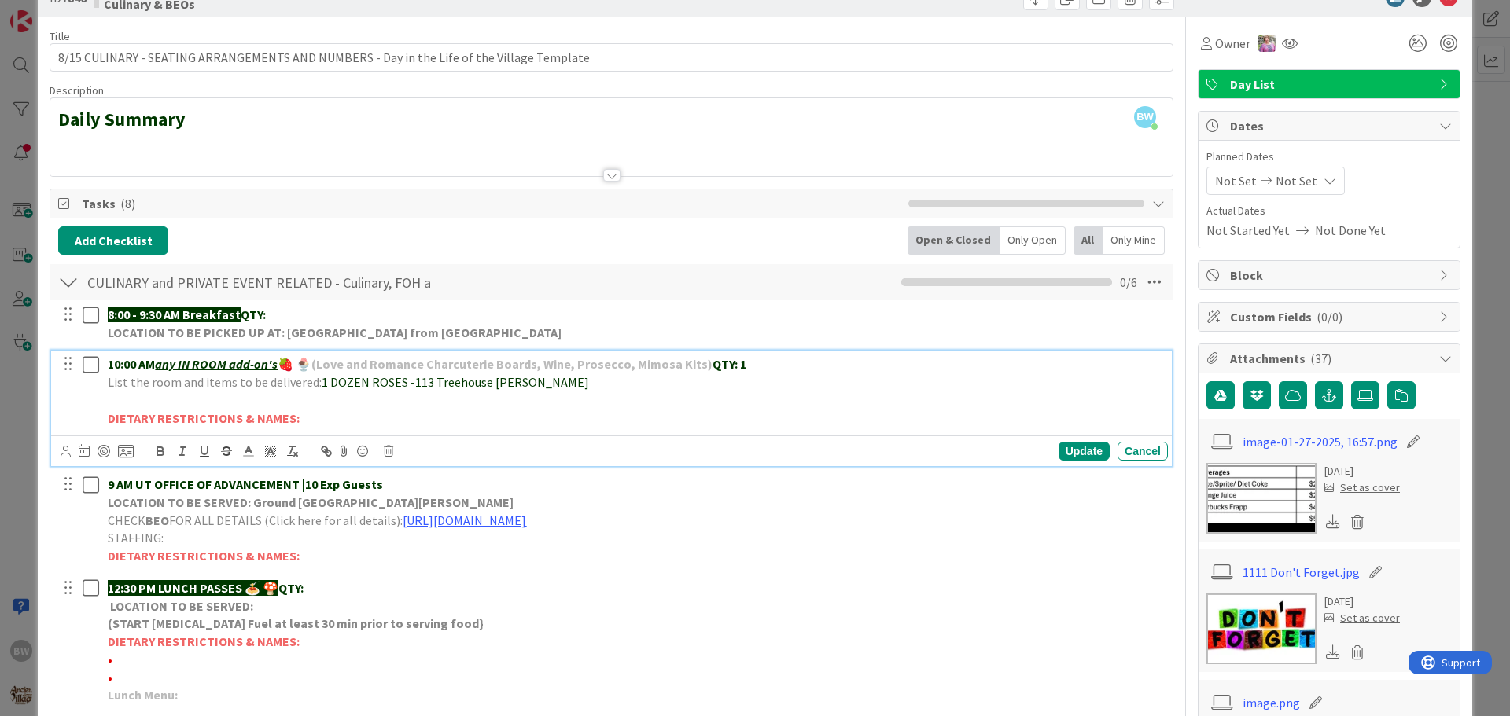
click at [385, 425] on p "DIETARY RESTRICTIONS & NAMES:" at bounding box center [635, 419] width 1054 height 18
drag, startPoint x: 403, startPoint y: 381, endPoint x: 316, endPoint y: 381, distance: 87.3
click at [316, 381] on p "List the room and items to be delivered: 1 DOZEN ROSES -113 Treehouse [PERSON_N…" at bounding box center [635, 383] width 1054 height 18
click at [164, 448] on icon "button" at bounding box center [160, 451] width 14 height 14
click at [580, 425] on p "DIETARY RESTRICTIONS & NAMES:" at bounding box center [635, 419] width 1054 height 18
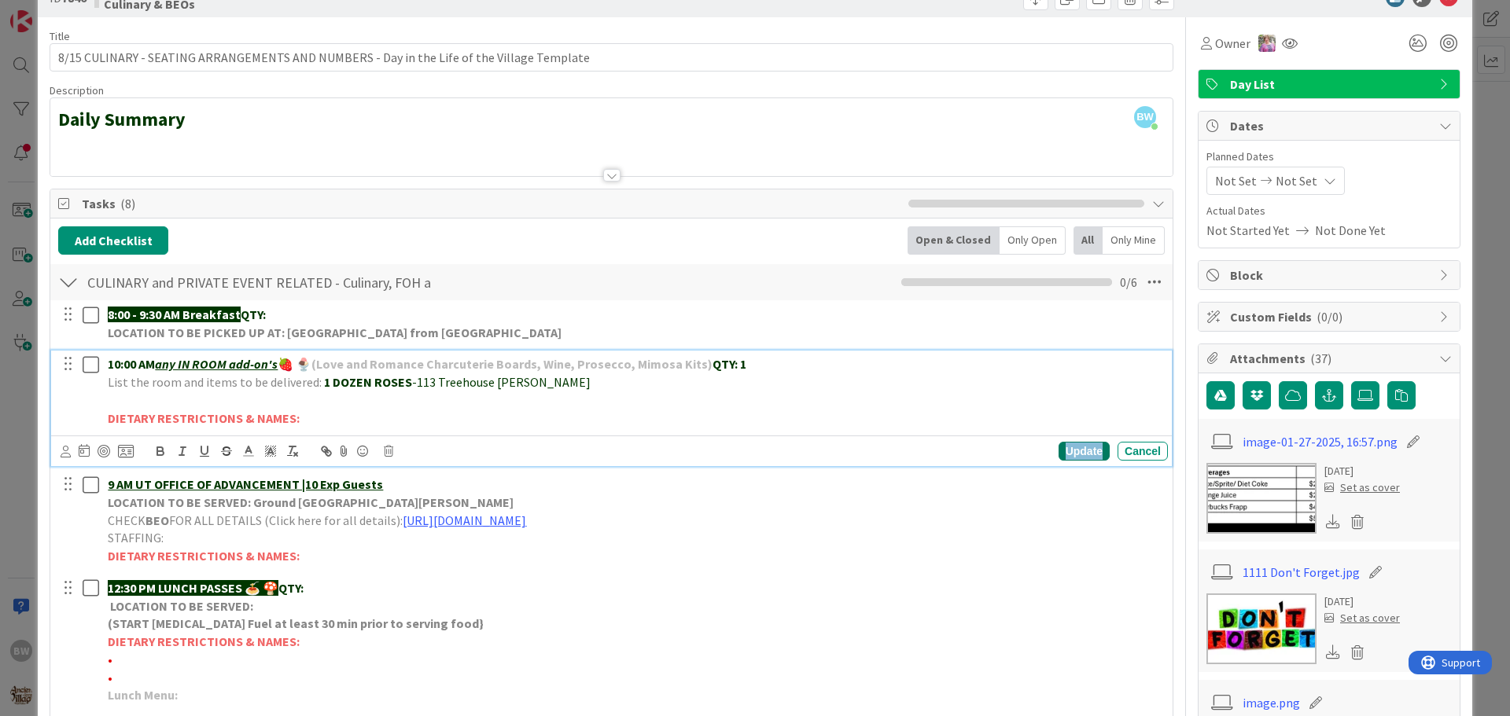
click at [1062, 452] on div "Update" at bounding box center [1084, 451] width 51 height 19
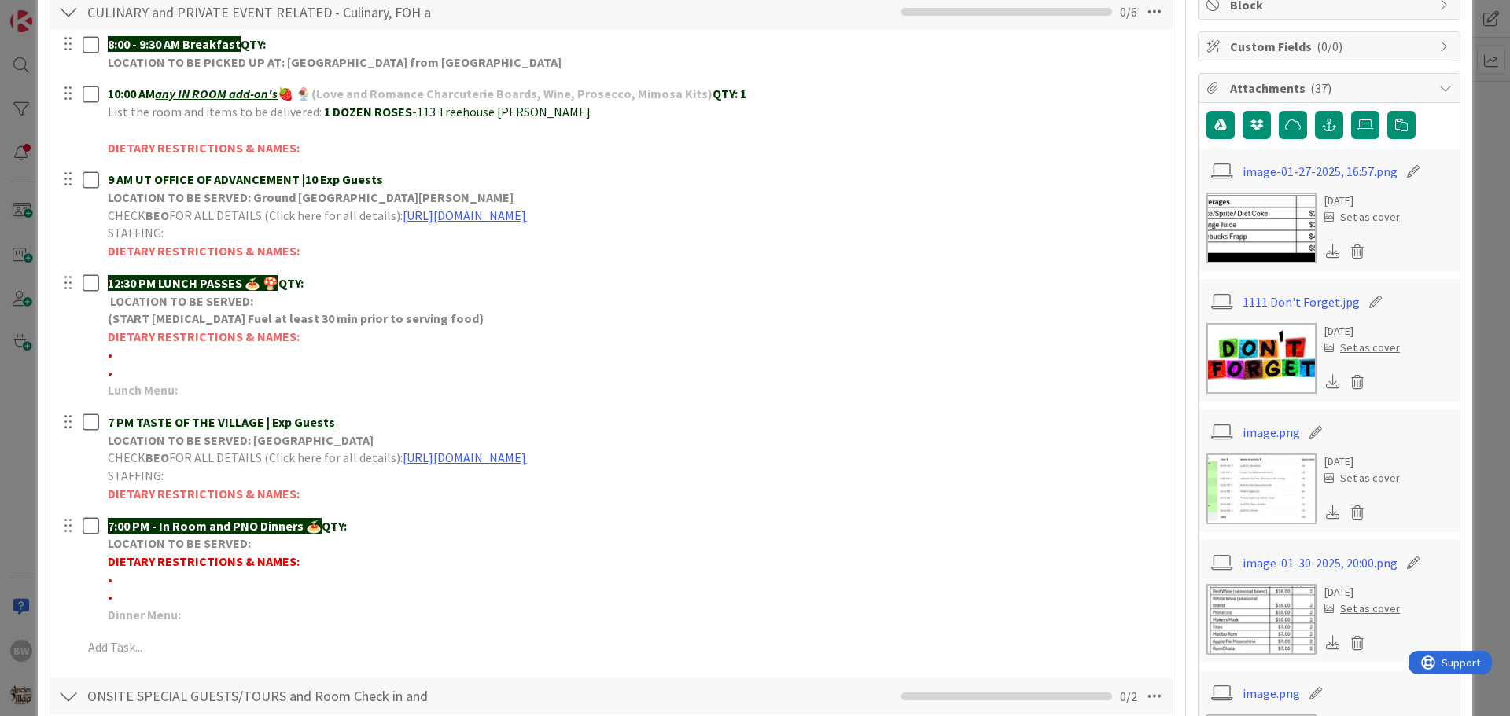
scroll to position [0, 0]
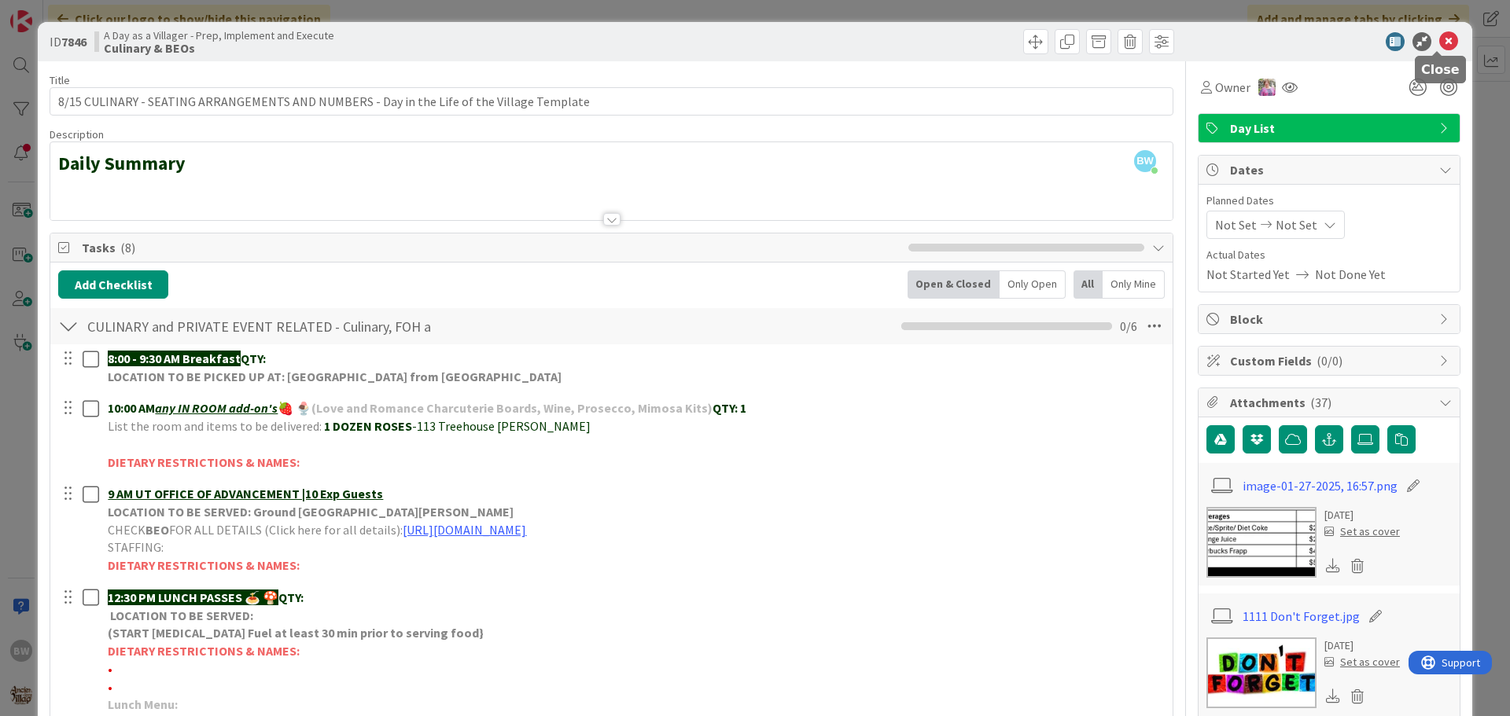
click at [1439, 35] on icon at bounding box center [1448, 41] width 19 height 19
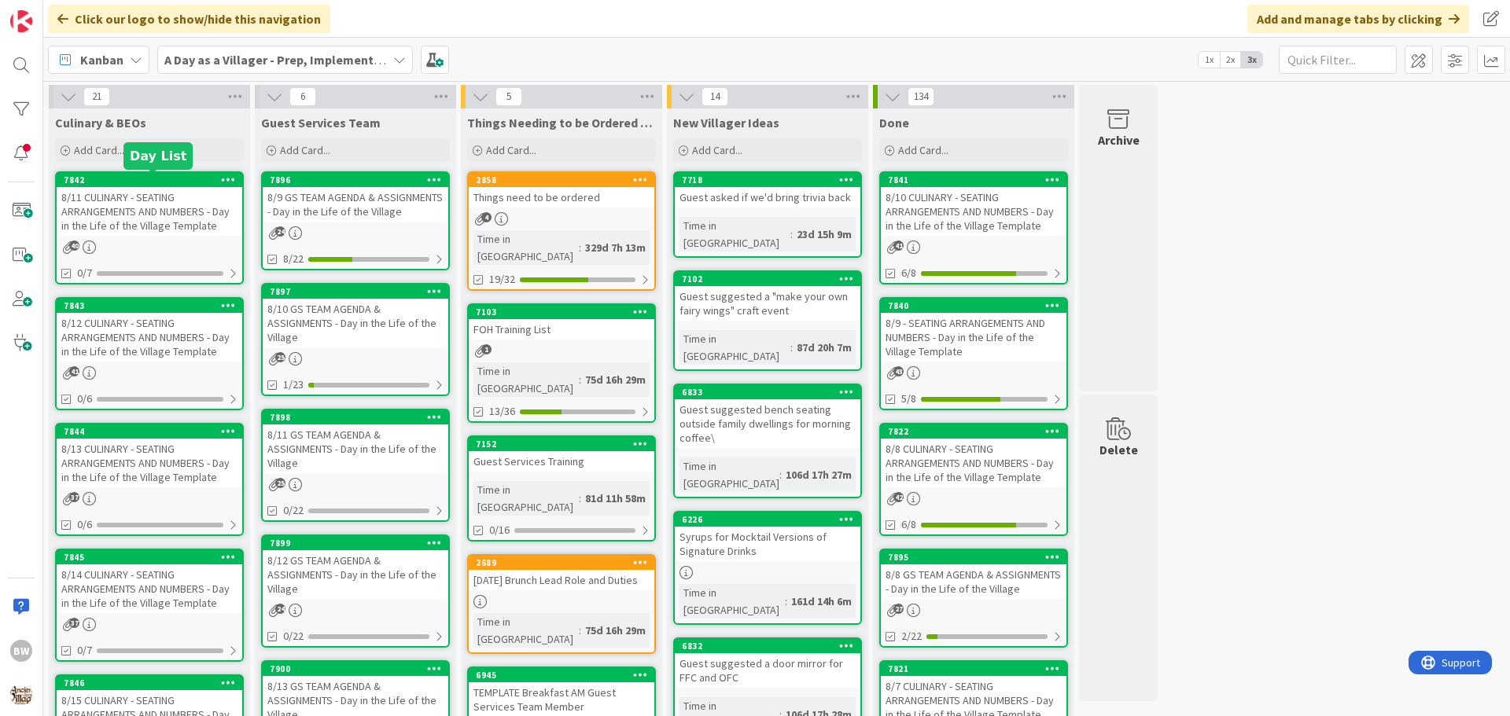
click at [141, 180] on div "7842" at bounding box center [153, 180] width 179 height 11
